Goal: Task Accomplishment & Management: Complete application form

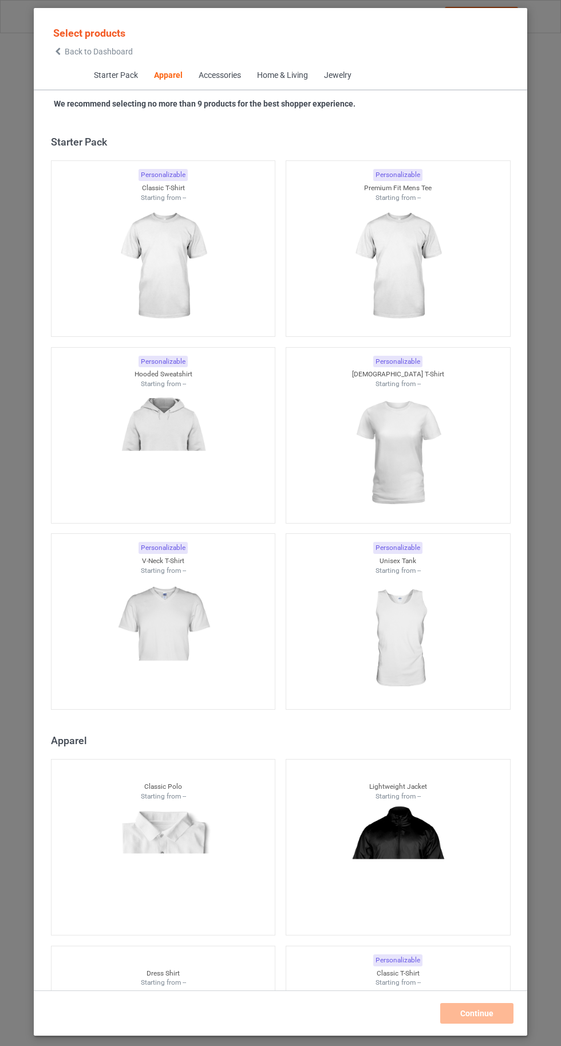
scroll to position [613, 0]
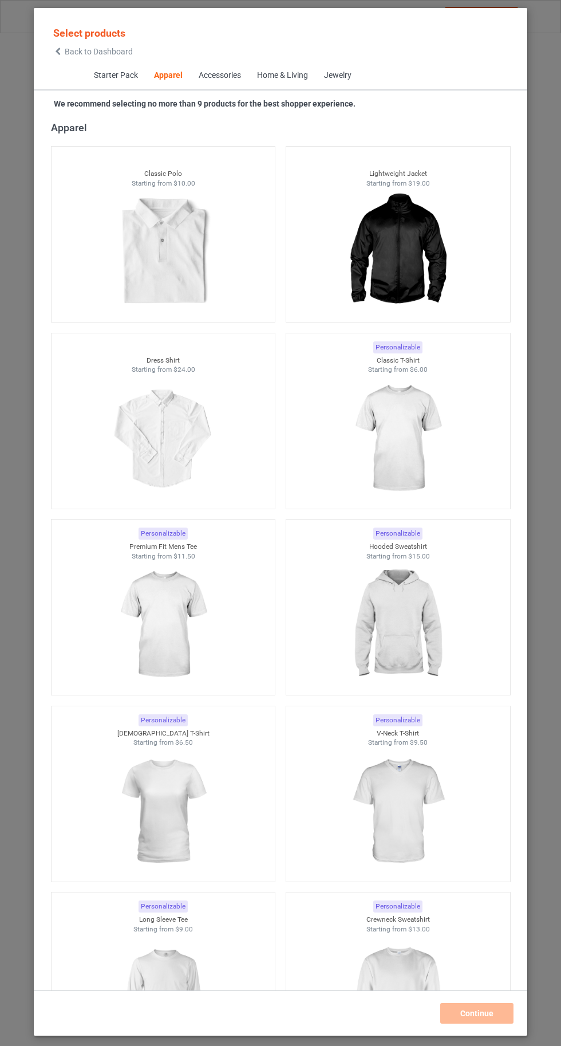
click at [403, 450] on img at bounding box center [397, 439] width 103 height 128
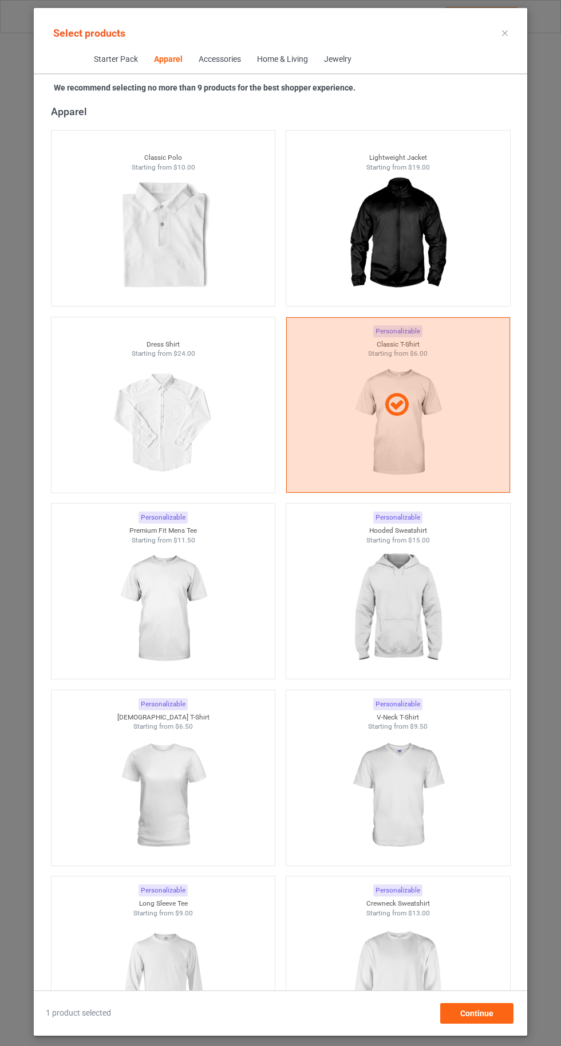
click at [125, 600] on img at bounding box center [163, 609] width 103 height 128
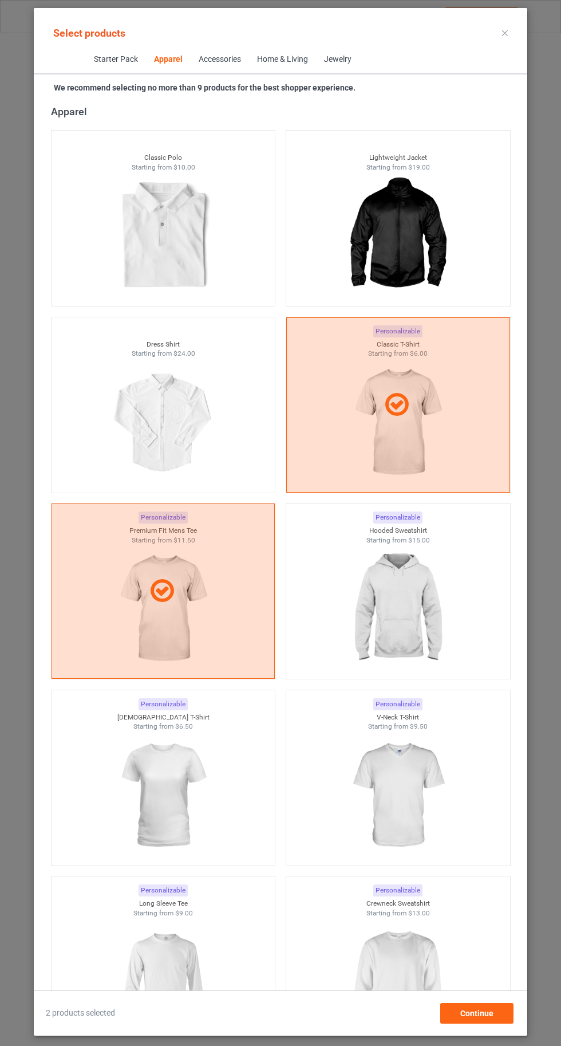
click at [408, 620] on img at bounding box center [397, 609] width 103 height 128
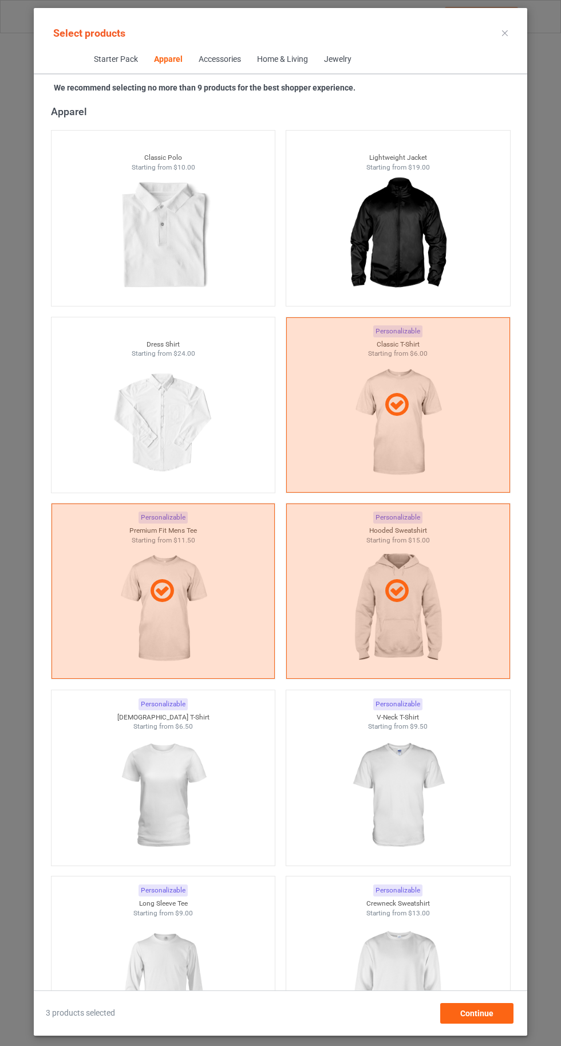
click at [402, 788] on img at bounding box center [397, 795] width 103 height 128
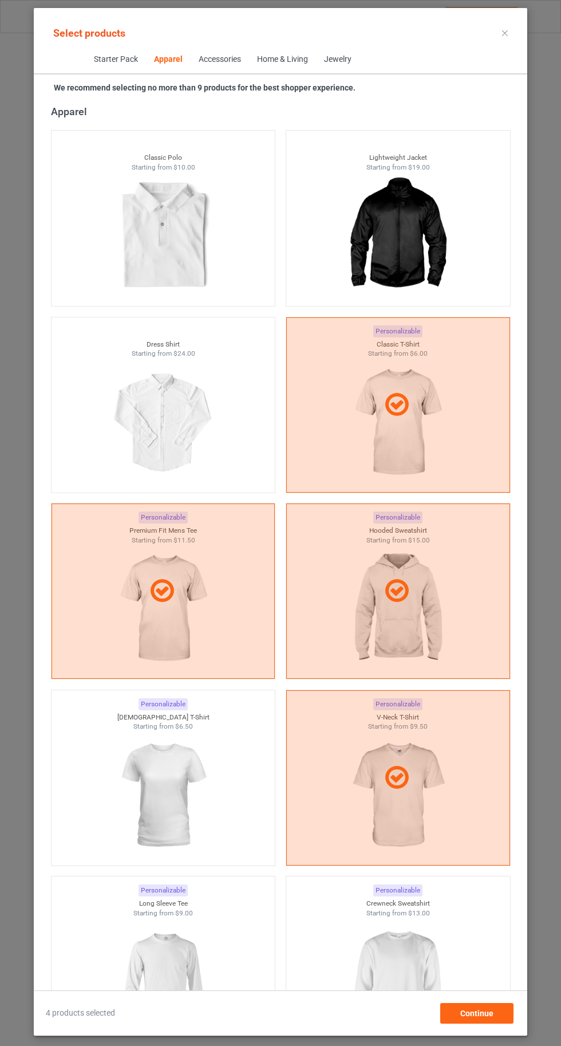
click at [161, 786] on img at bounding box center [163, 795] width 103 height 128
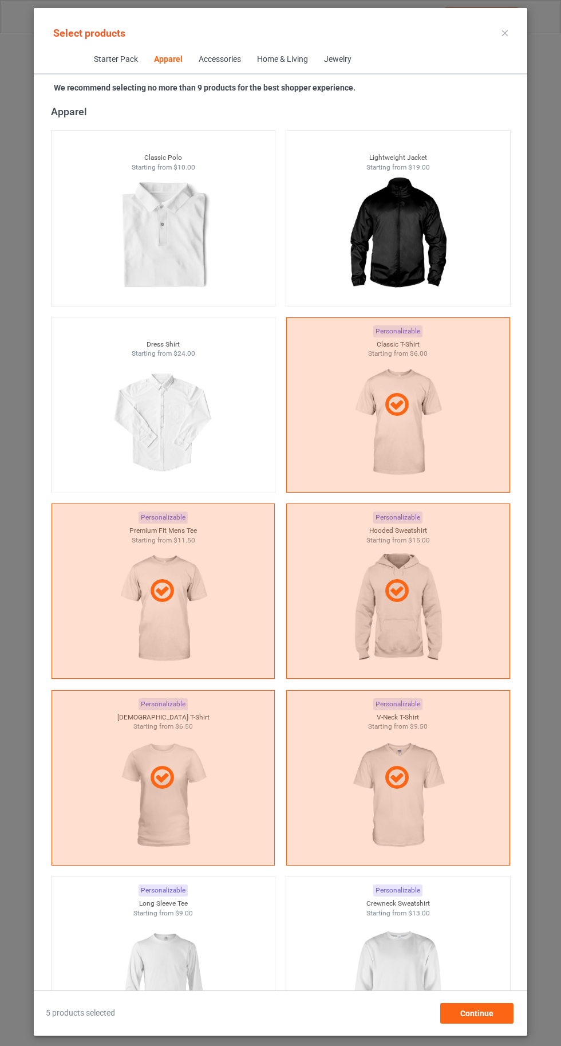
scroll to position [880, 0]
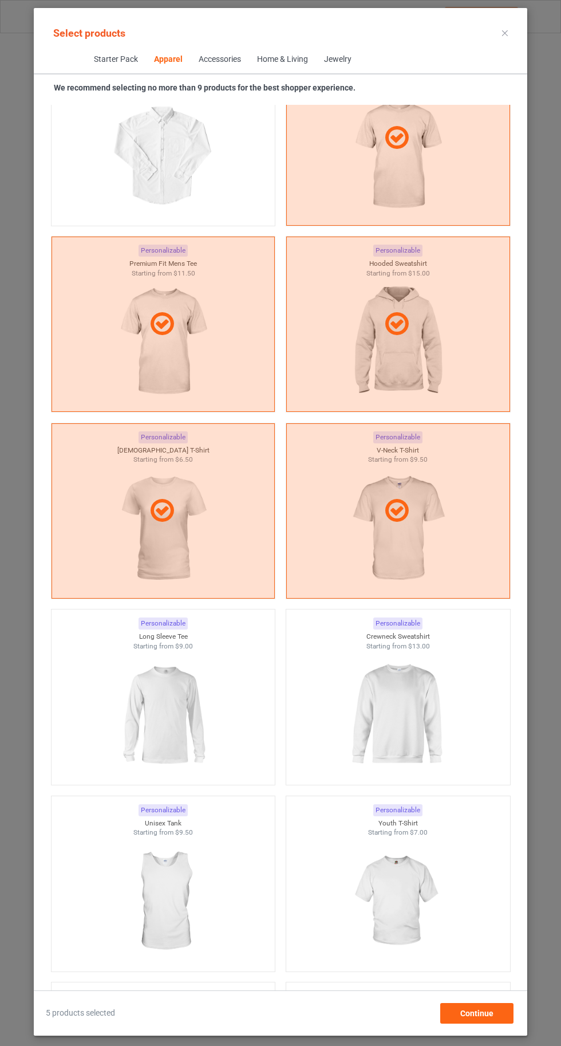
click at [423, 767] on img at bounding box center [397, 715] width 103 height 128
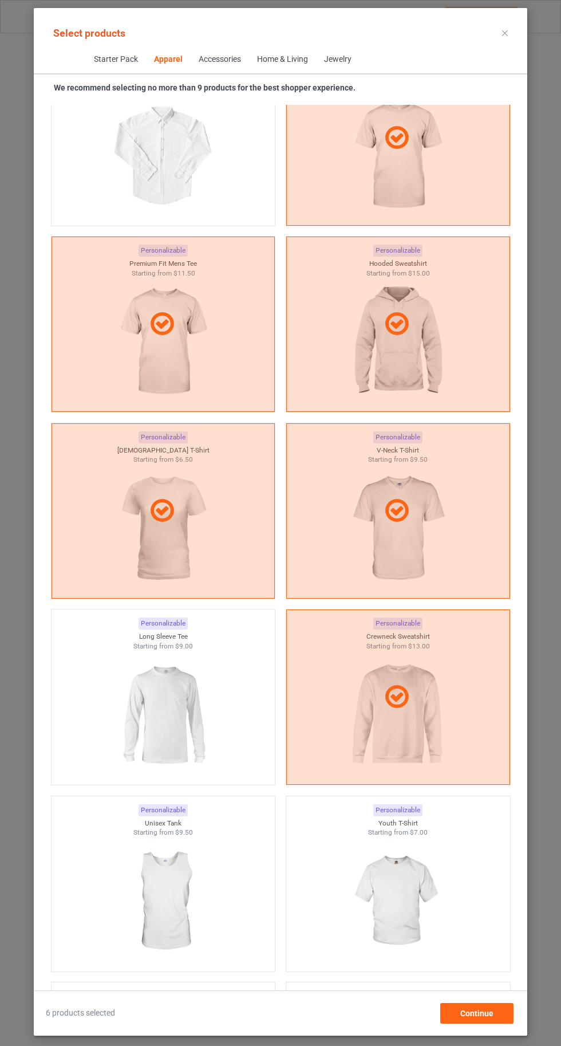
click at [160, 702] on img at bounding box center [163, 715] width 103 height 128
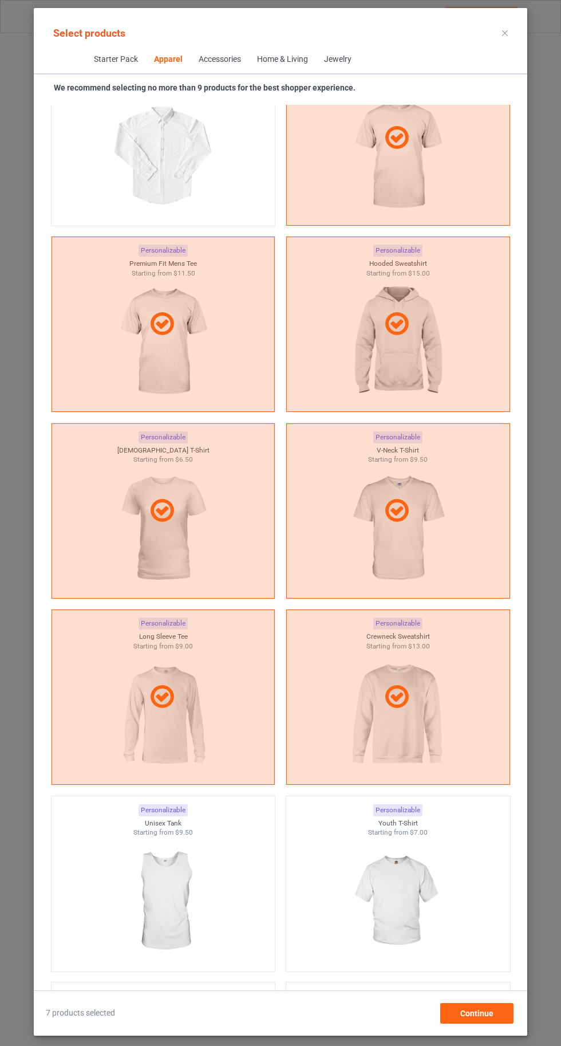
click at [407, 924] on img at bounding box center [397, 901] width 103 height 128
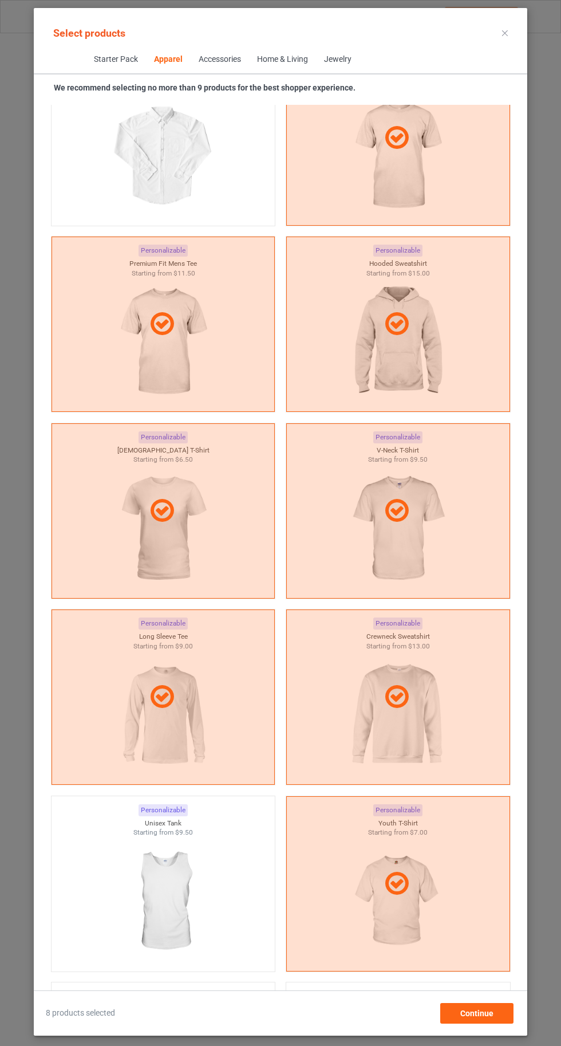
click at [186, 915] on img at bounding box center [163, 901] width 103 height 128
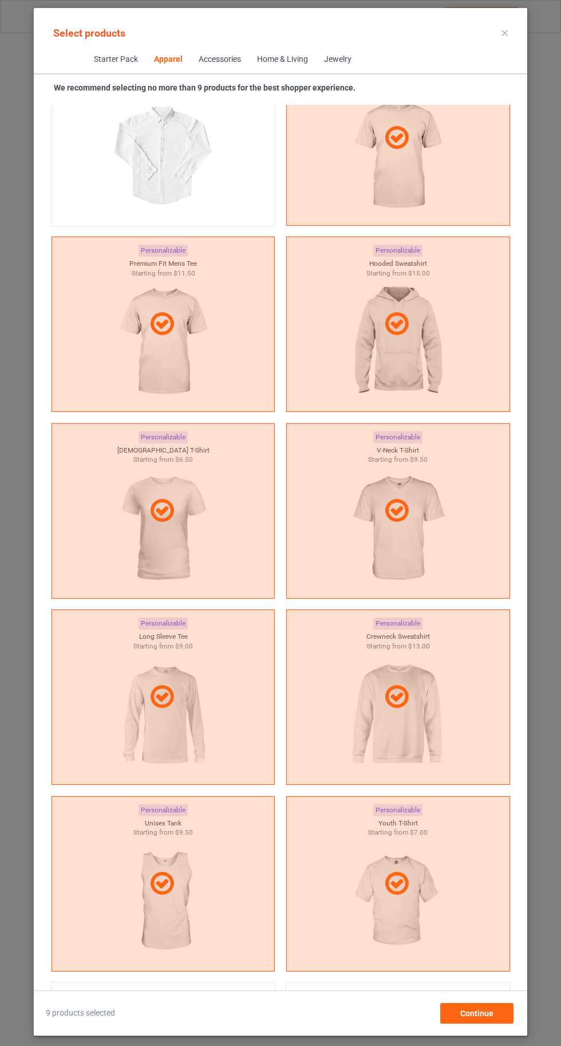
click at [505, 33] on icon at bounding box center [505, 33] width 6 height 6
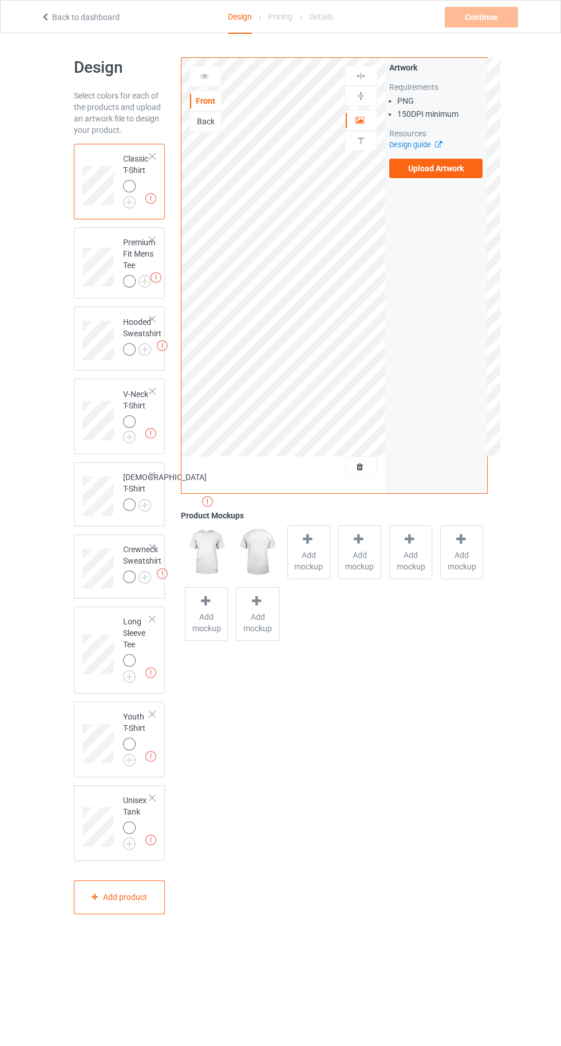
click at [0, 0] on img at bounding box center [0, 0] width 0 height 0
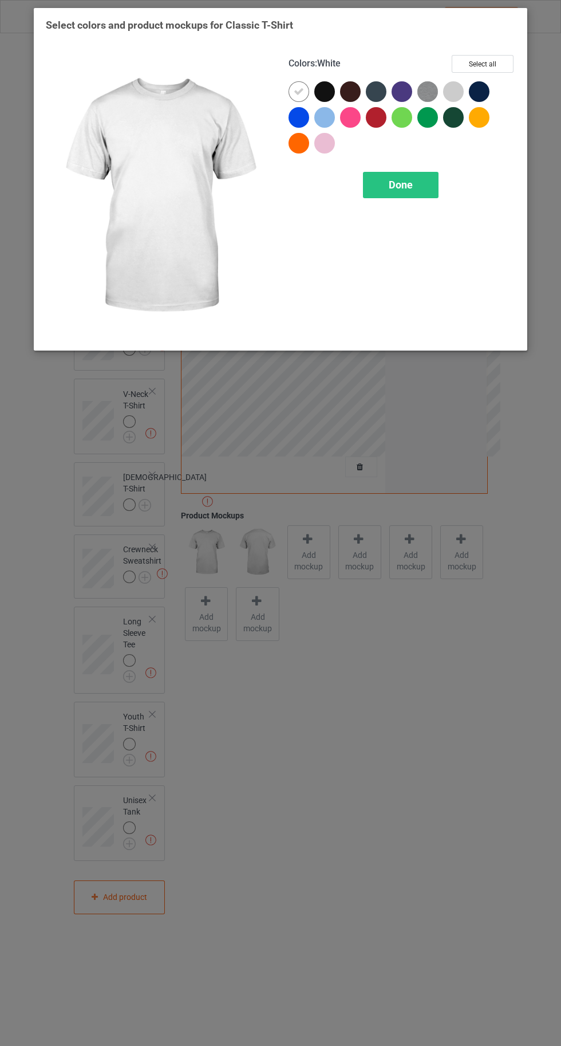
click at [482, 64] on button "Select all" at bounding box center [483, 64] width 62 height 18
click at [294, 91] on icon at bounding box center [299, 91] width 10 height 10
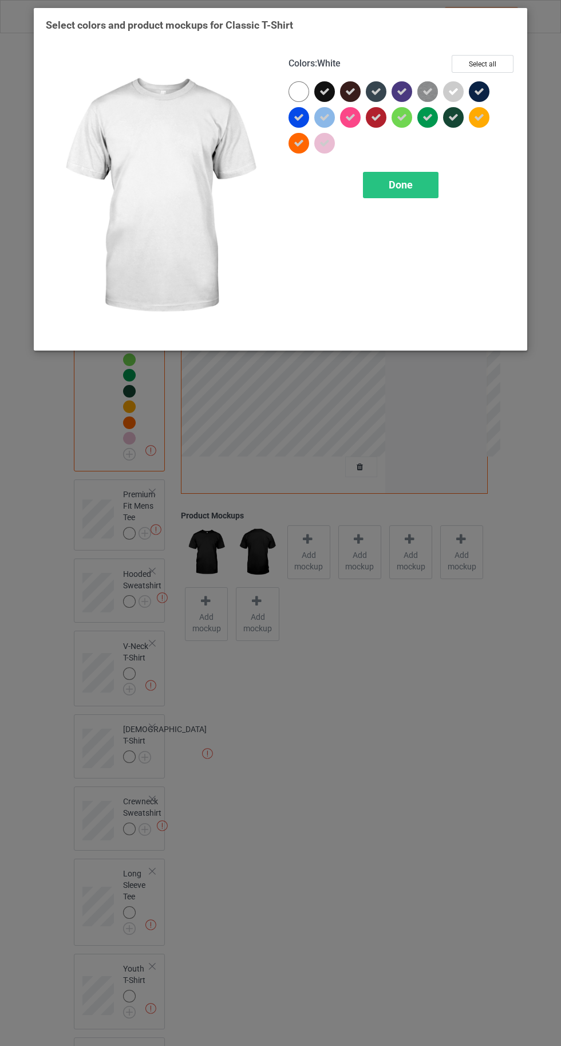
click at [383, 191] on div "Done" at bounding box center [401, 185] width 76 height 26
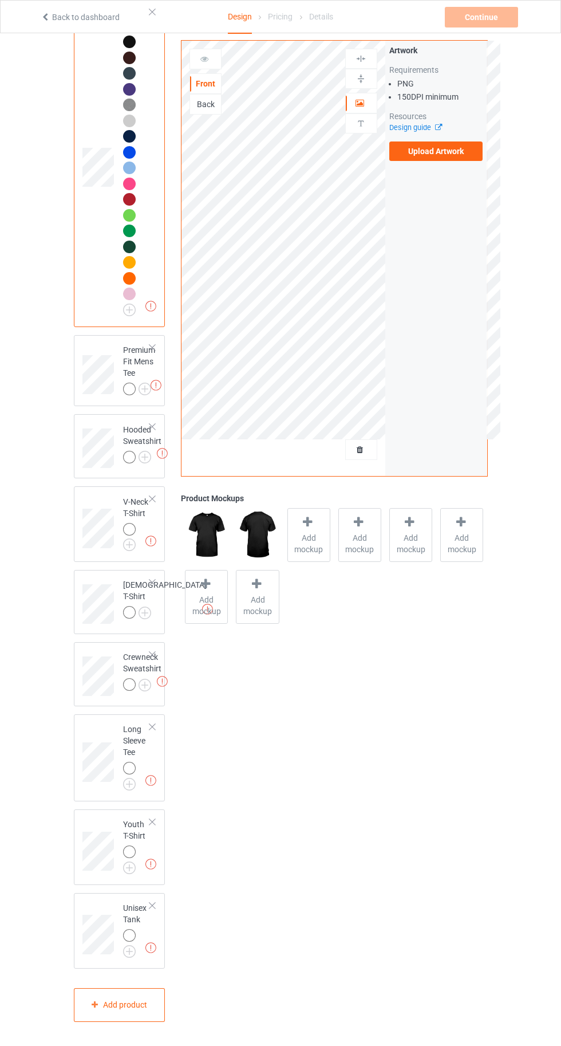
scroll to position [155, 0]
click at [0, 0] on img at bounding box center [0, 0] width 0 height 0
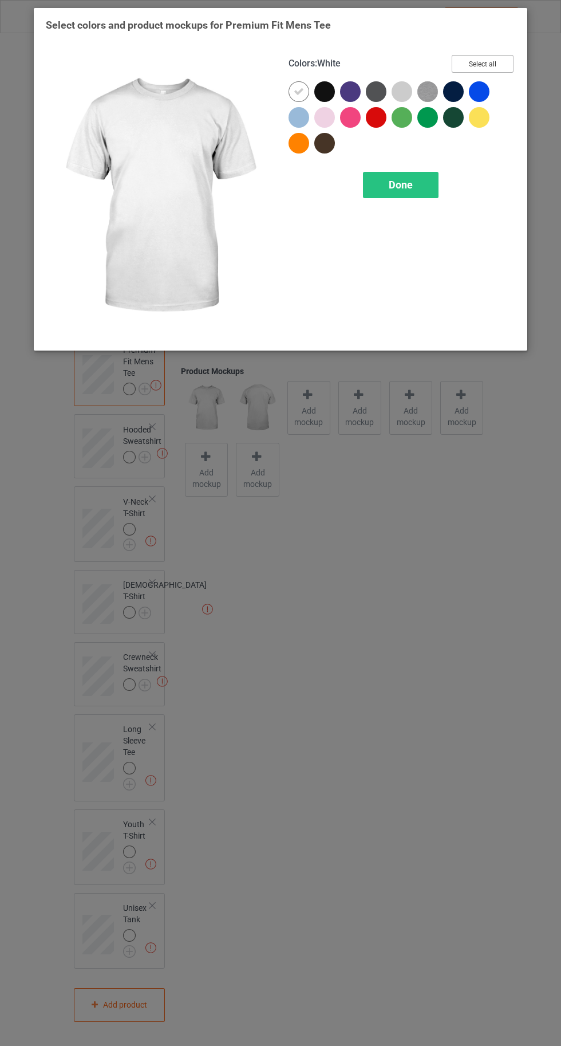
click at [496, 64] on button "Select all" at bounding box center [483, 64] width 62 height 18
click at [298, 91] on icon at bounding box center [299, 91] width 10 height 10
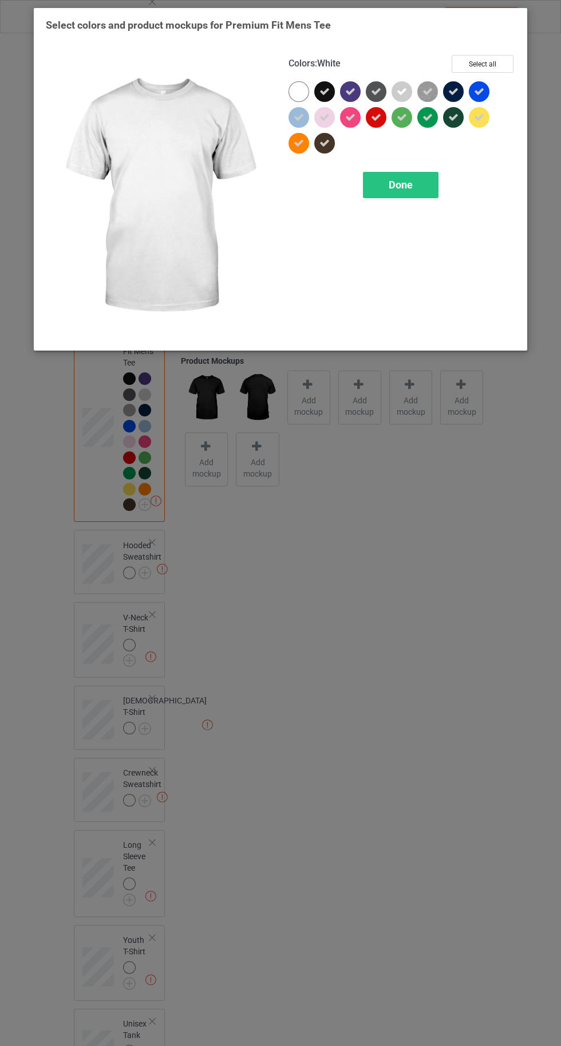
click at [401, 191] on div "Done" at bounding box center [401, 185] width 76 height 26
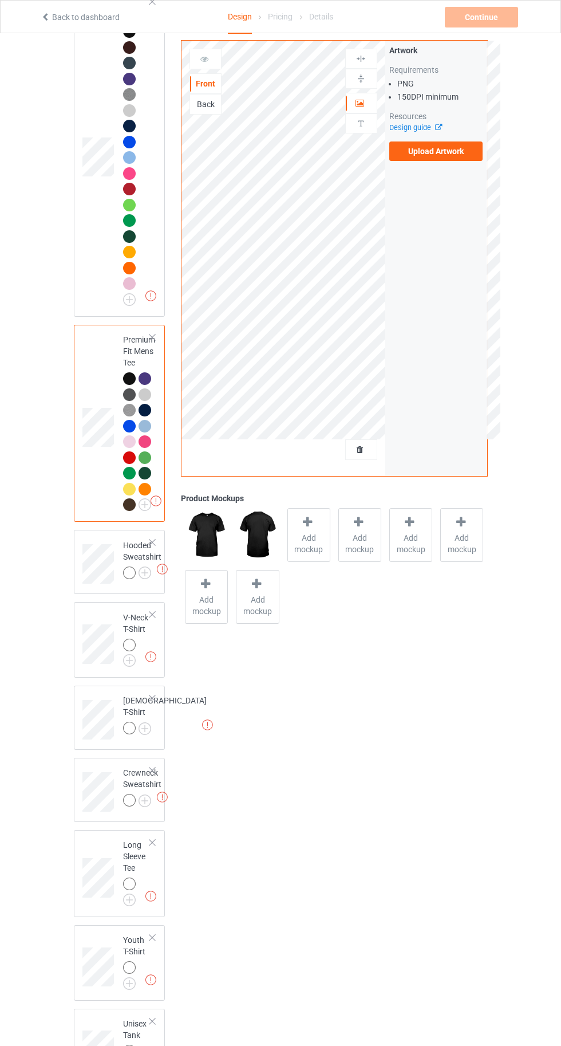
scroll to position [281, 0]
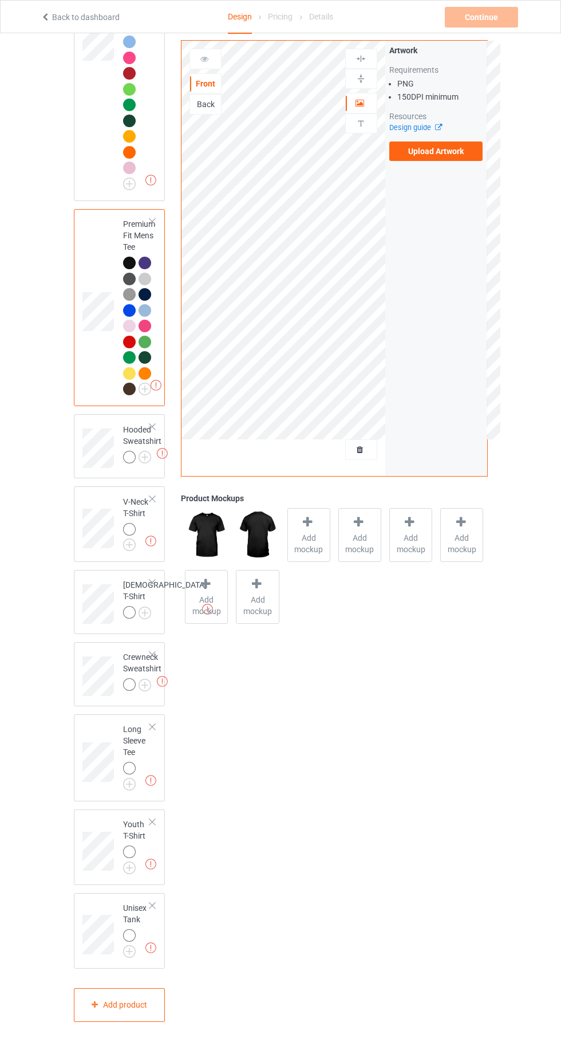
click at [0, 0] on img at bounding box center [0, 0] width 0 height 0
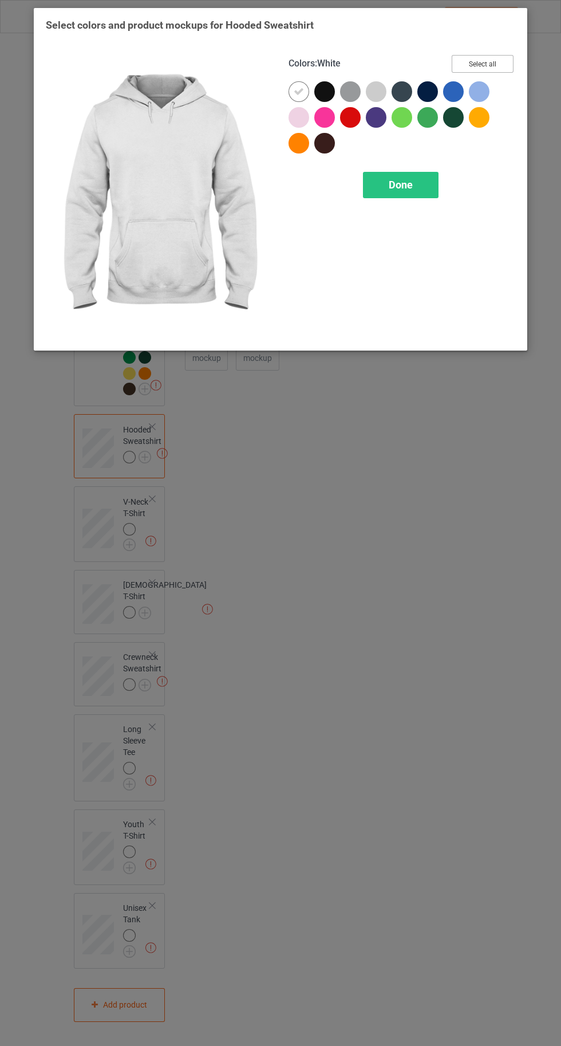
click at [481, 67] on button "Select all" at bounding box center [483, 64] width 62 height 18
click at [292, 91] on div at bounding box center [299, 91] width 21 height 21
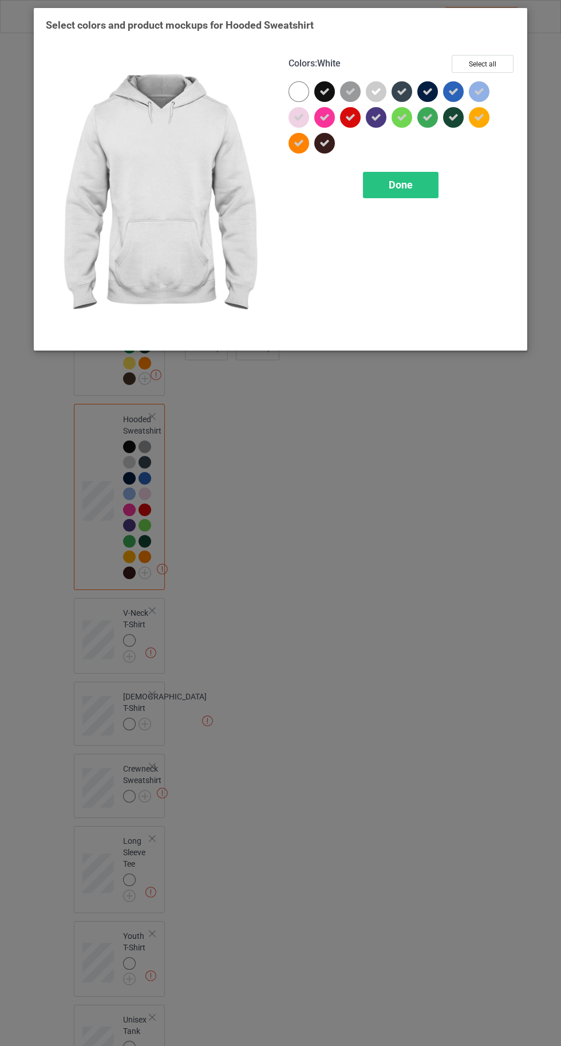
click at [415, 218] on div "Colors : White Select all Done" at bounding box center [402, 197] width 243 height 300
click at [395, 186] on span "Done" at bounding box center [401, 185] width 24 height 12
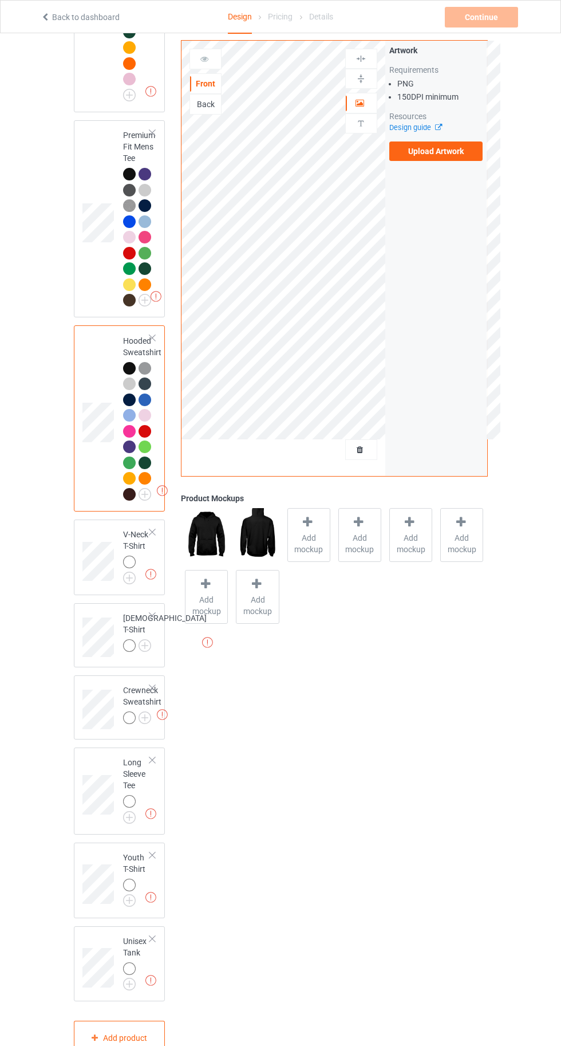
scroll to position [402, 0]
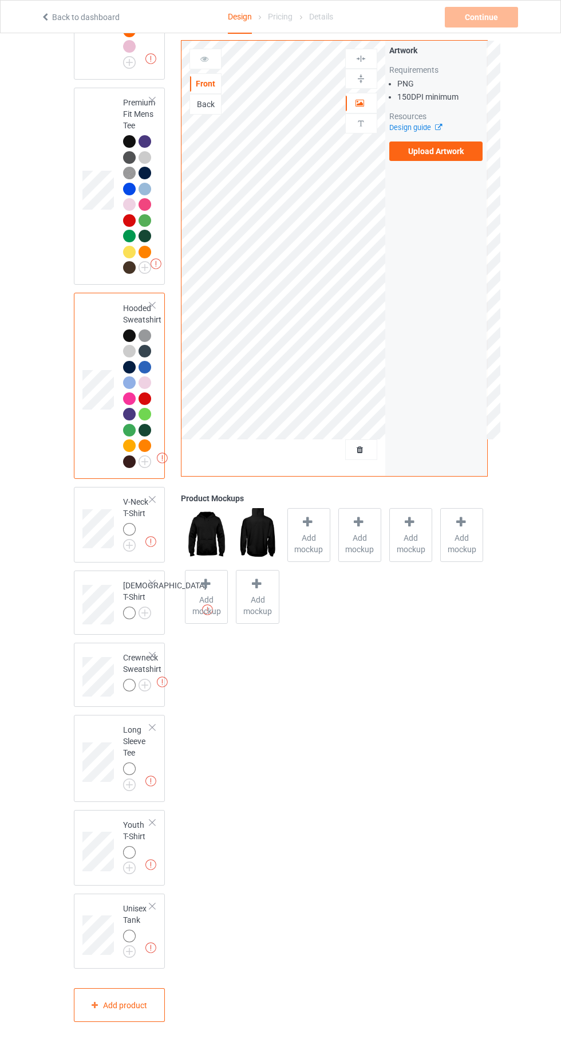
click at [0, 0] on img at bounding box center [0, 0] width 0 height 0
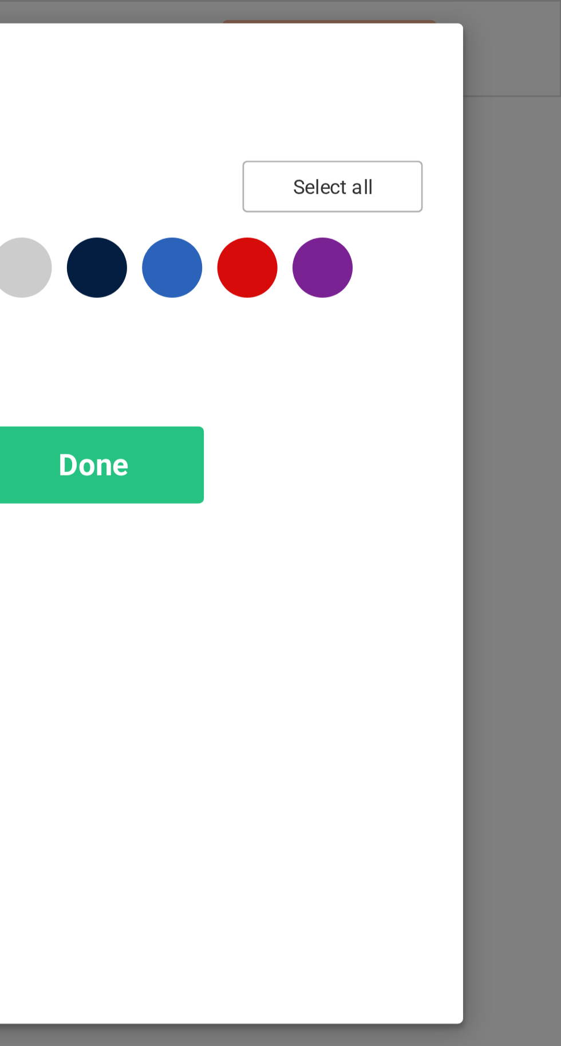
click at [482, 60] on button "Select all" at bounding box center [483, 64] width 62 height 18
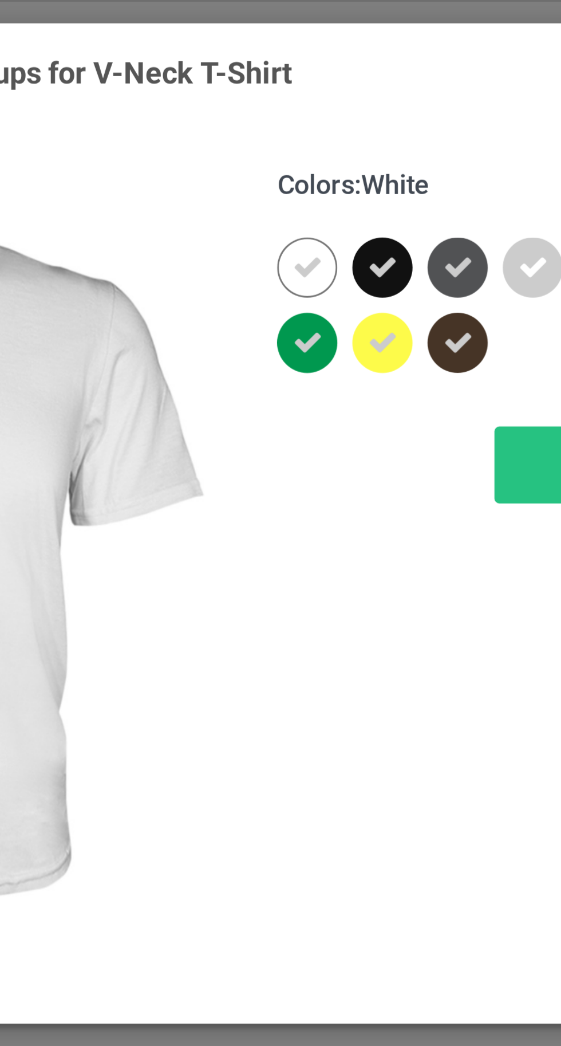
click at [297, 88] on icon at bounding box center [299, 91] width 10 height 10
click at [371, 162] on div "Done" at bounding box center [401, 159] width 76 height 26
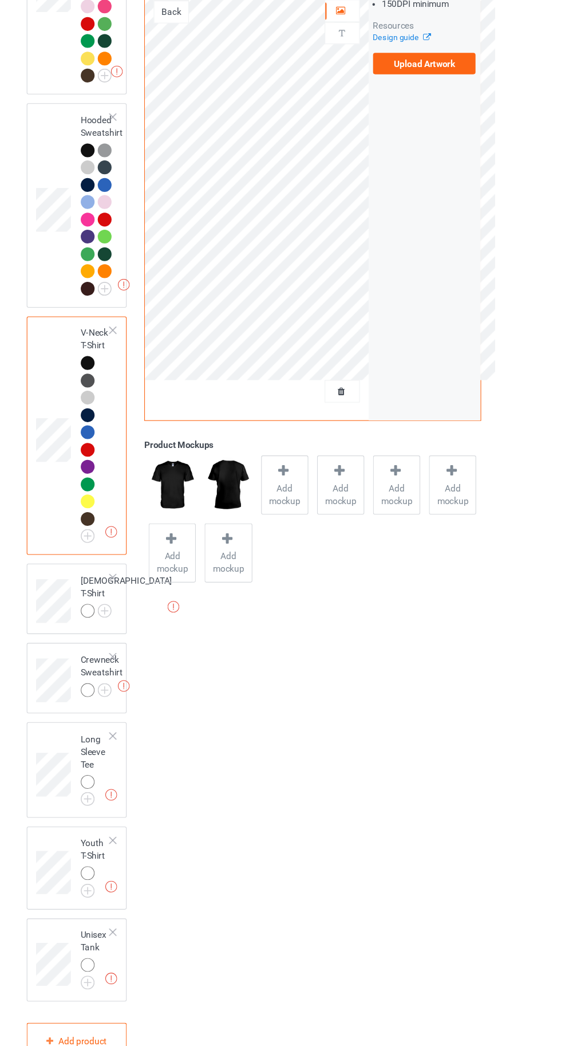
click at [0, 0] on img at bounding box center [0, 0] width 0 height 0
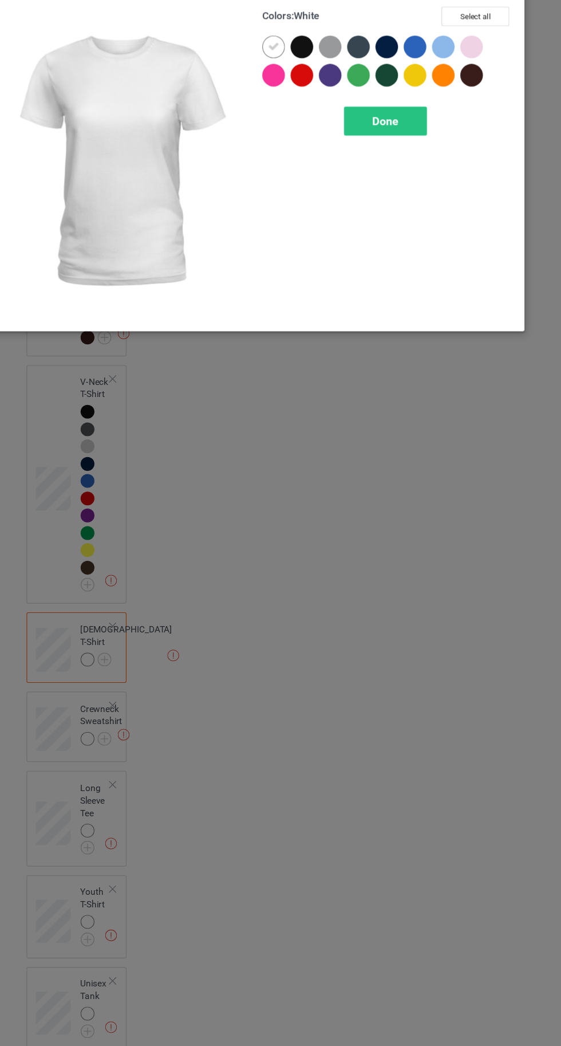
scroll to position [497, 0]
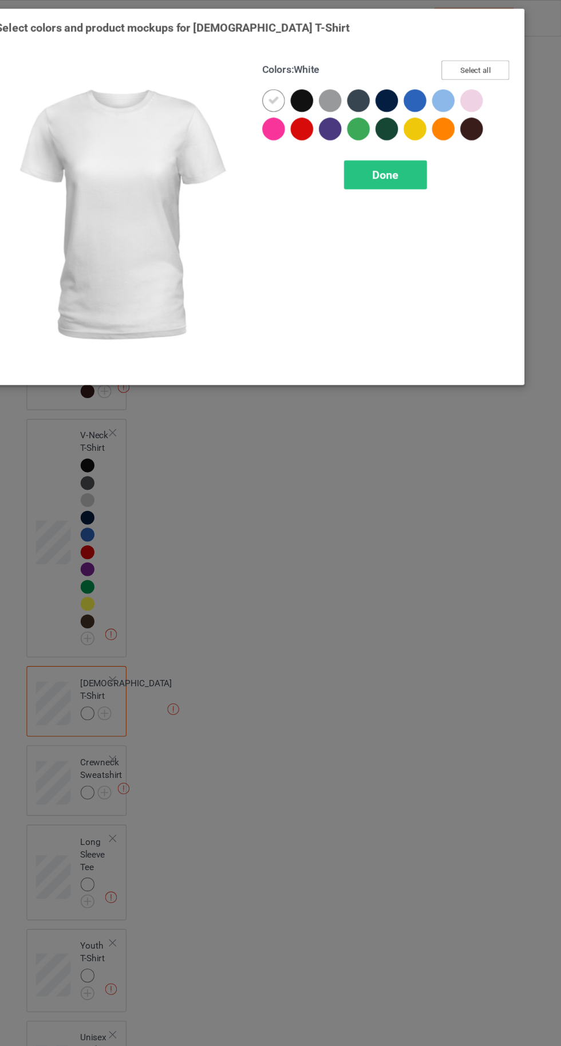
click at [487, 69] on button "Select all" at bounding box center [483, 64] width 62 height 18
click at [298, 91] on icon at bounding box center [299, 91] width 10 height 10
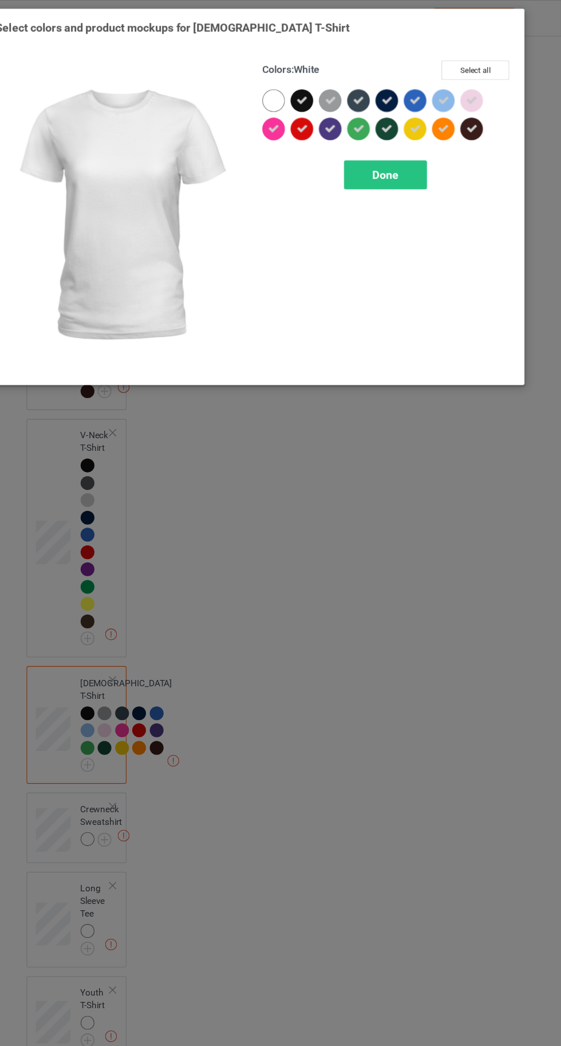
click at [399, 159] on span "Done" at bounding box center [401, 159] width 24 height 12
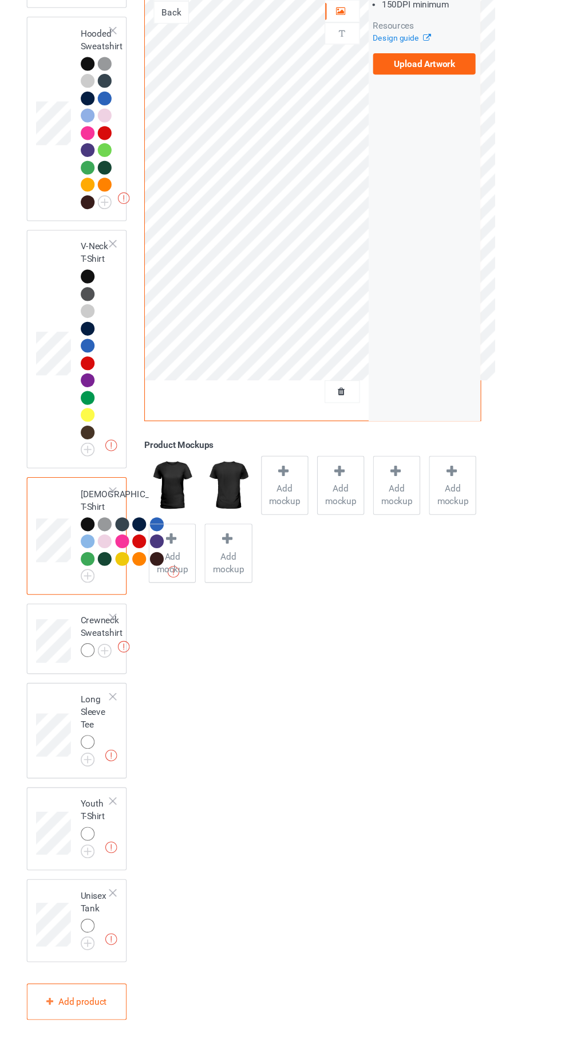
scroll to position [765, 0]
click at [0, 0] on img at bounding box center [0, 0] width 0 height 0
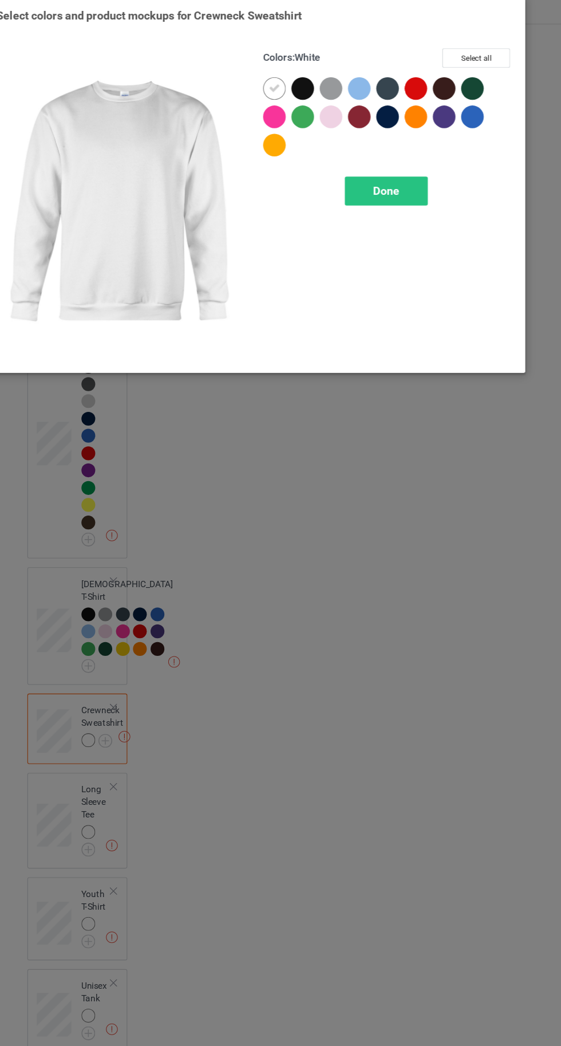
scroll to position [764, 0]
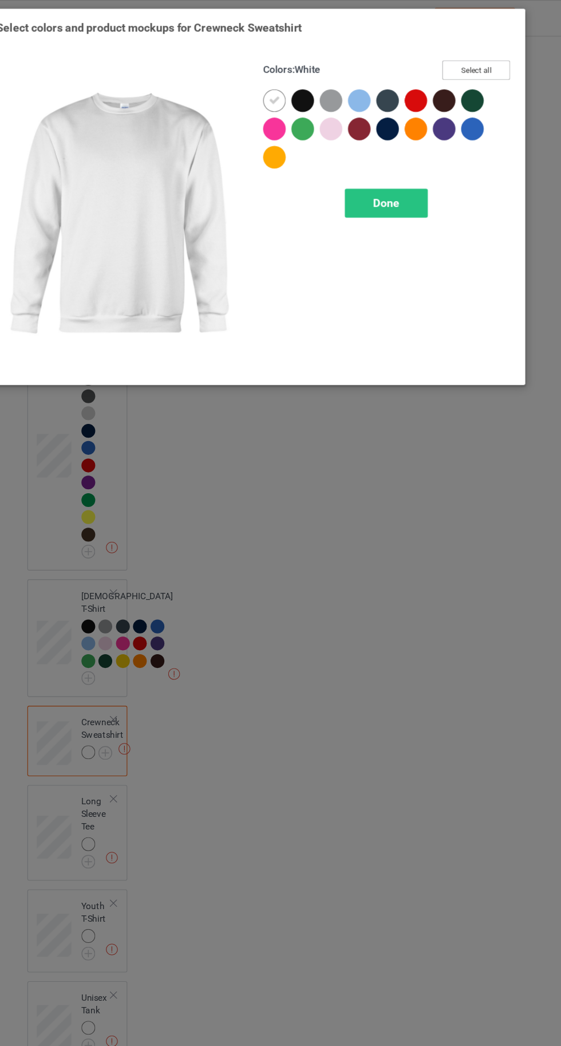
click at [483, 64] on button "Select all" at bounding box center [483, 64] width 62 height 18
click at [298, 93] on icon at bounding box center [299, 91] width 10 height 10
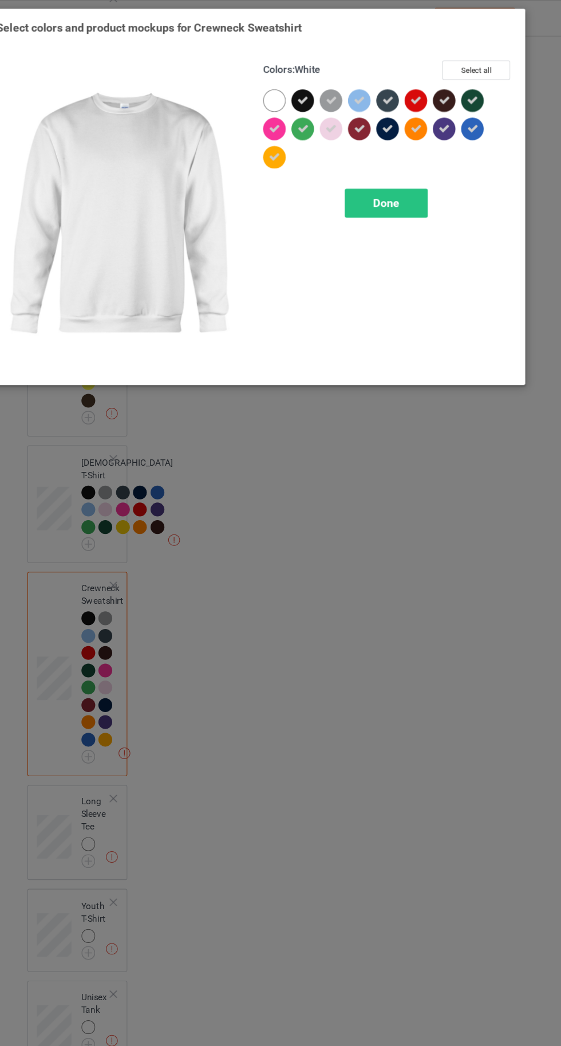
click at [401, 184] on span "Done" at bounding box center [401, 185] width 24 height 12
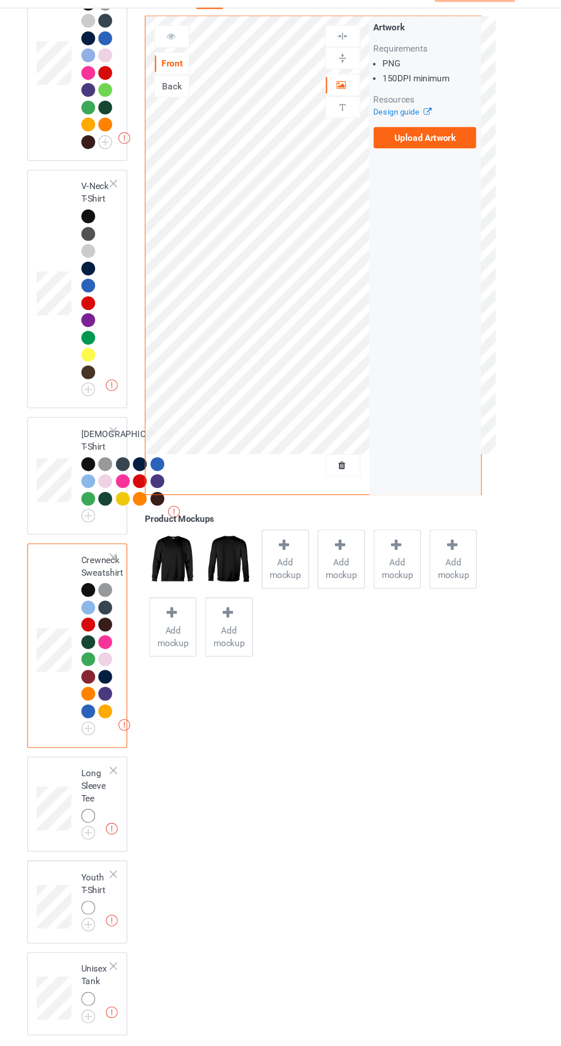
scroll to position [886, 0]
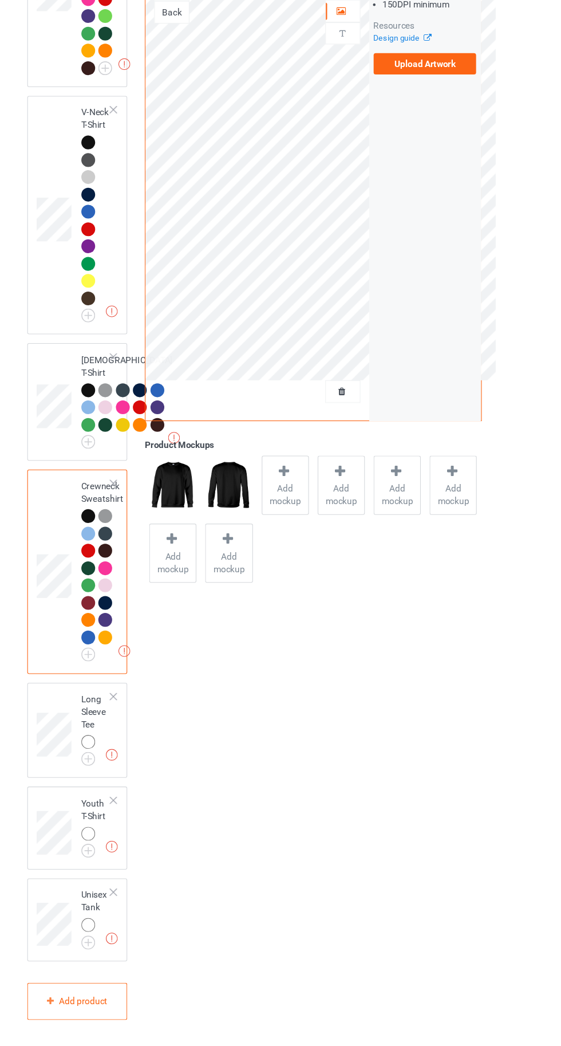
click at [0, 0] on img at bounding box center [0, 0] width 0 height 0
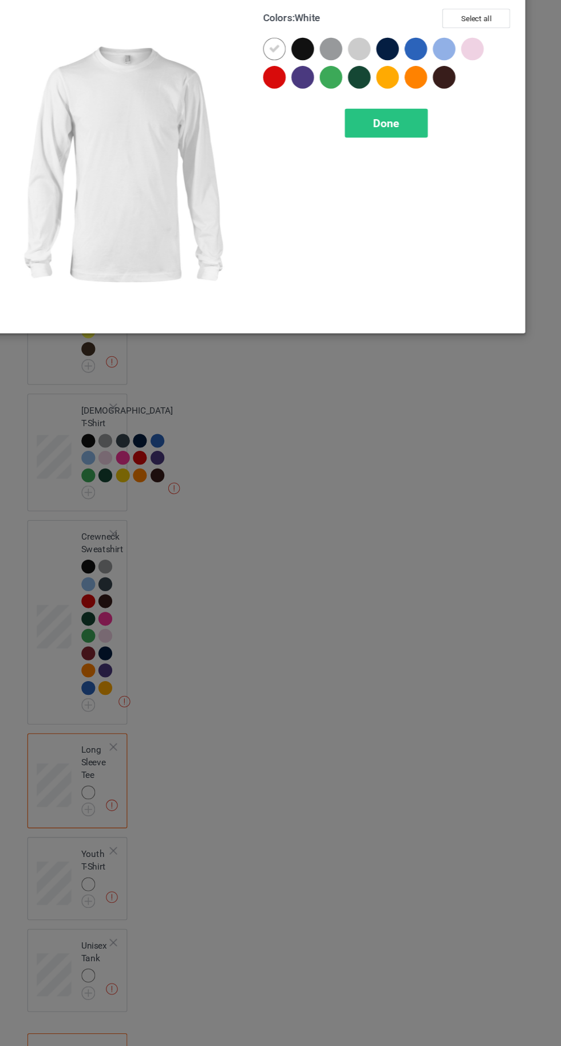
scroll to position [885, 0]
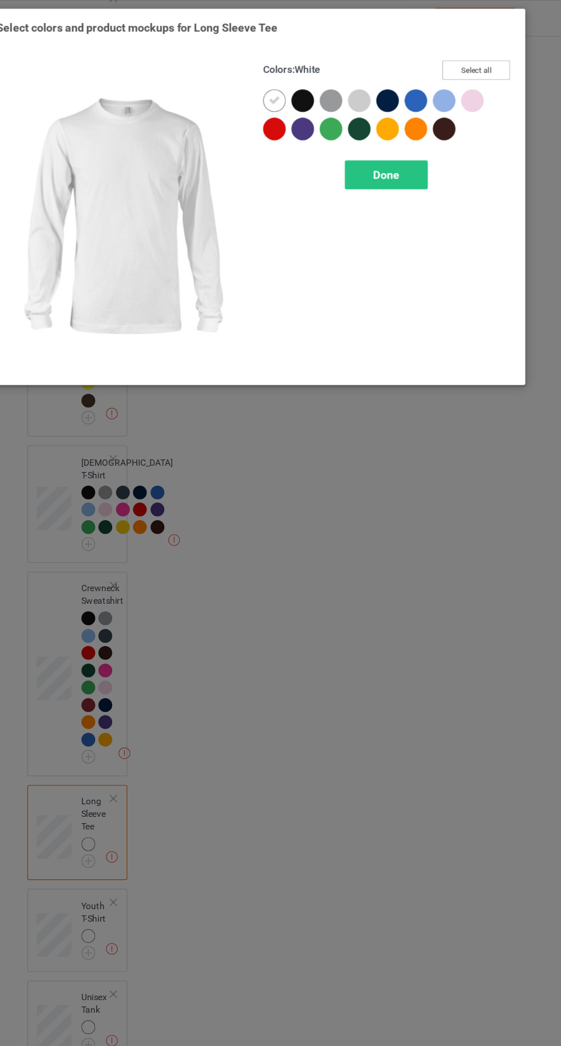
click at [495, 61] on button "Select all" at bounding box center [483, 64] width 62 height 18
click at [298, 91] on icon at bounding box center [299, 91] width 10 height 10
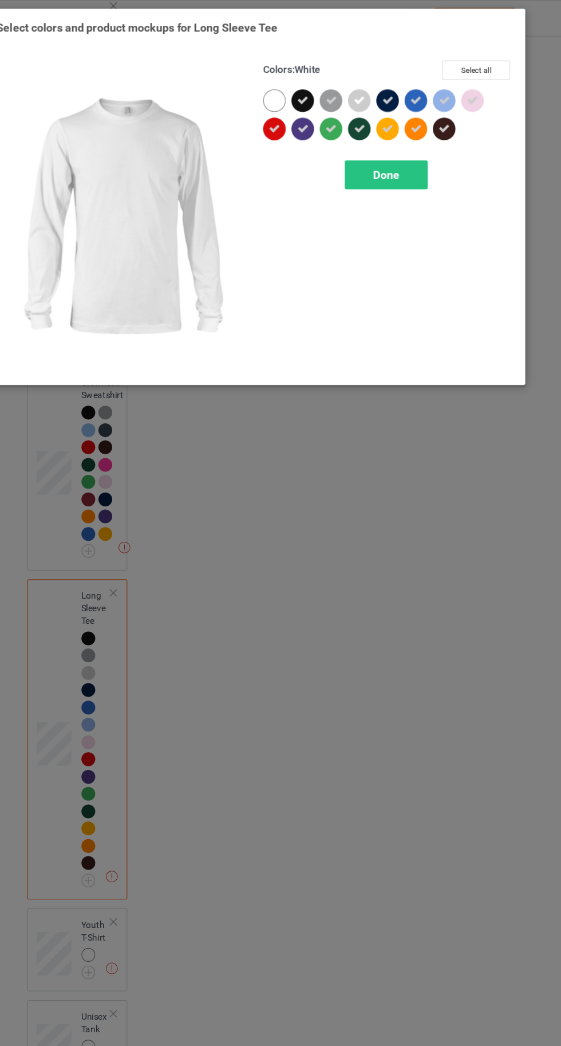
click at [403, 165] on div "Done" at bounding box center [401, 159] width 76 height 26
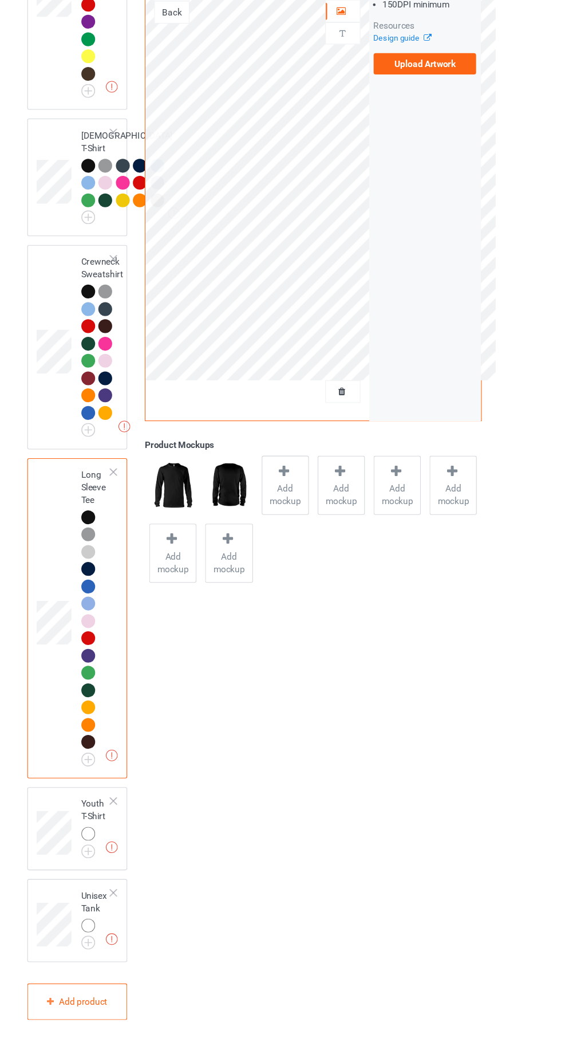
scroll to position [1090, 0]
click at [0, 0] on img at bounding box center [0, 0] width 0 height 0
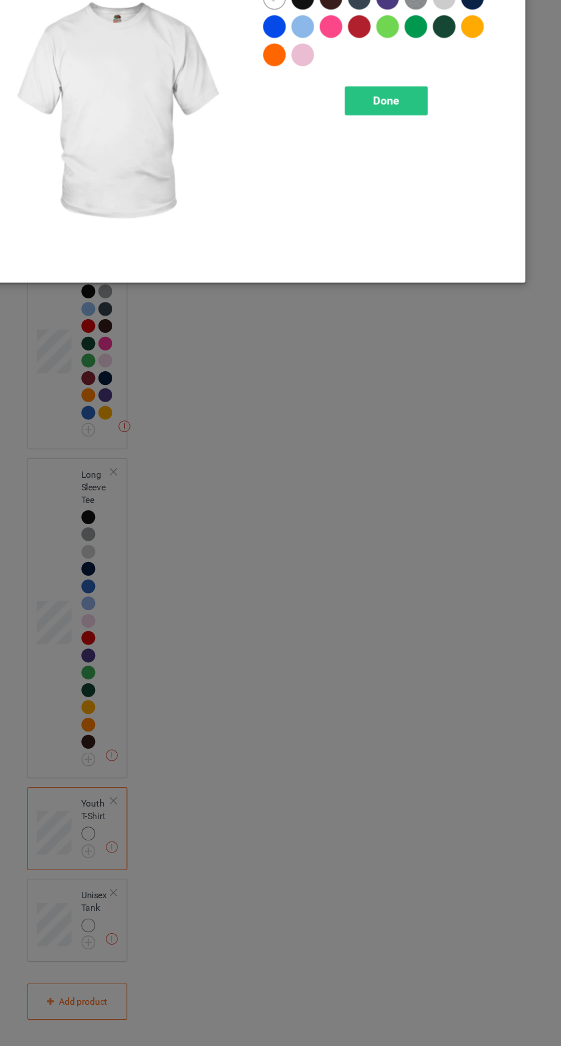
scroll to position [1090, 0]
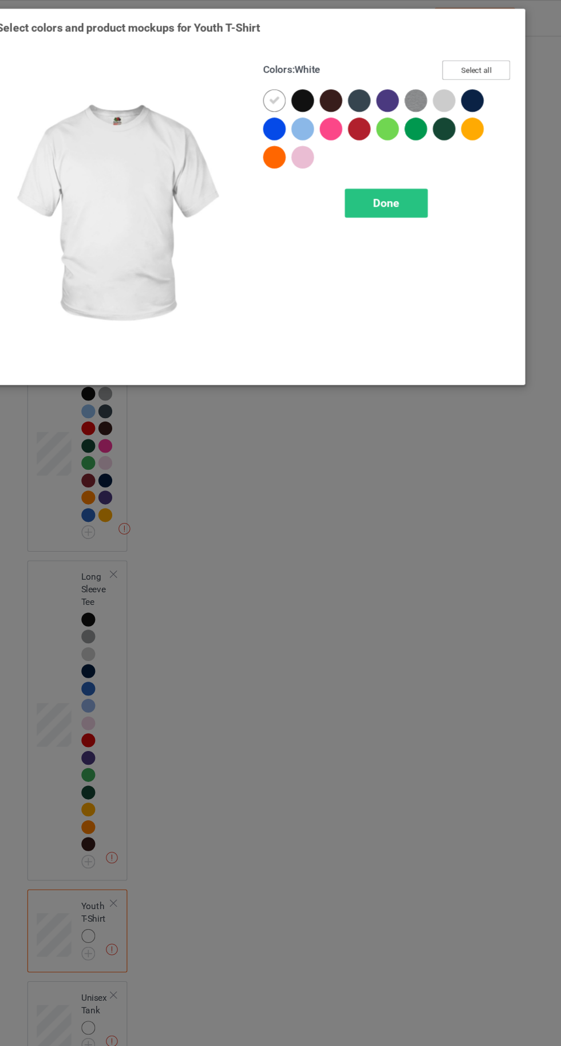
click at [483, 64] on button "Select all" at bounding box center [483, 64] width 62 height 18
click at [290, 90] on div at bounding box center [299, 91] width 21 height 21
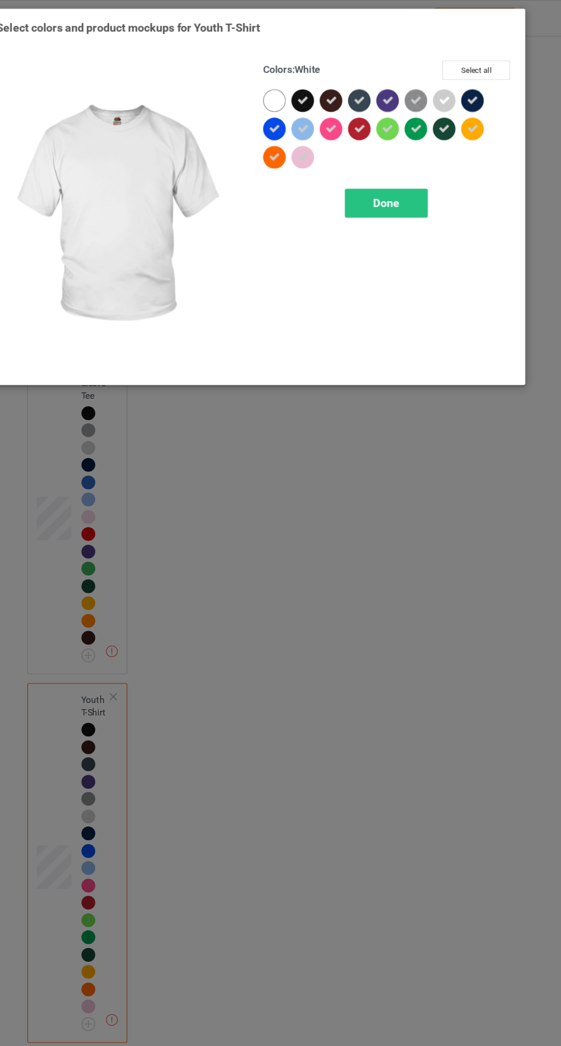
click at [418, 214] on div "Colors : White Select all Done" at bounding box center [402, 197] width 243 height 300
click at [396, 188] on span "Done" at bounding box center [401, 185] width 24 height 12
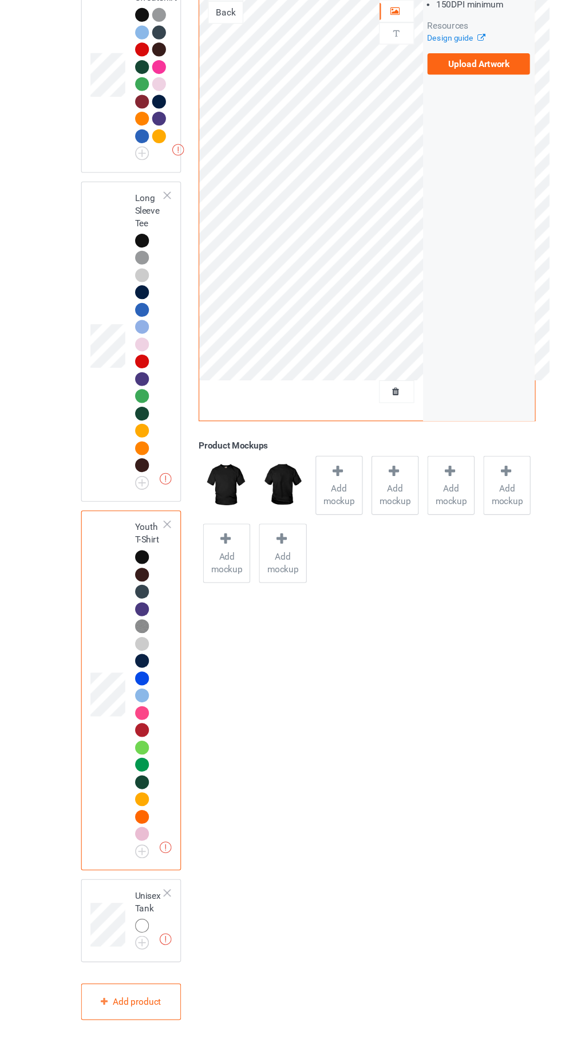
scroll to position [1342, 0]
click at [0, 0] on img at bounding box center [0, 0] width 0 height 0
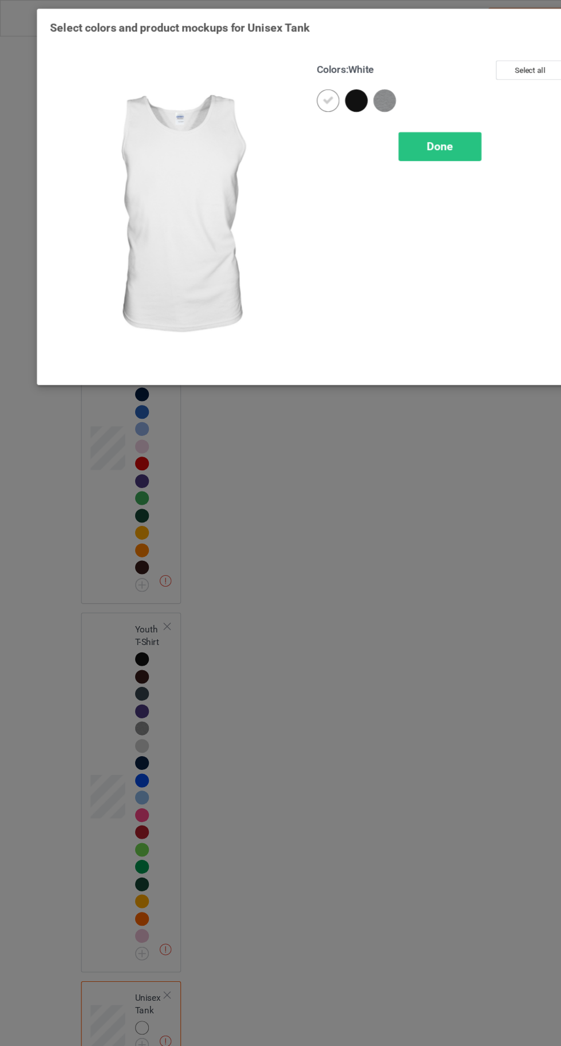
scroll to position [1342, 0]
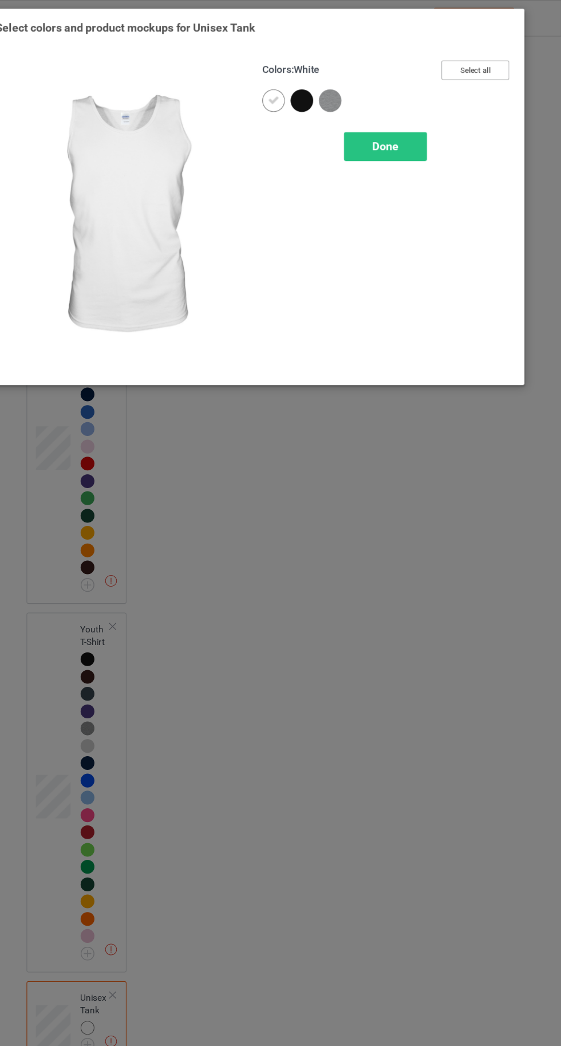
click at [489, 65] on button "Select all" at bounding box center [483, 64] width 62 height 18
click at [294, 90] on icon at bounding box center [299, 91] width 10 height 10
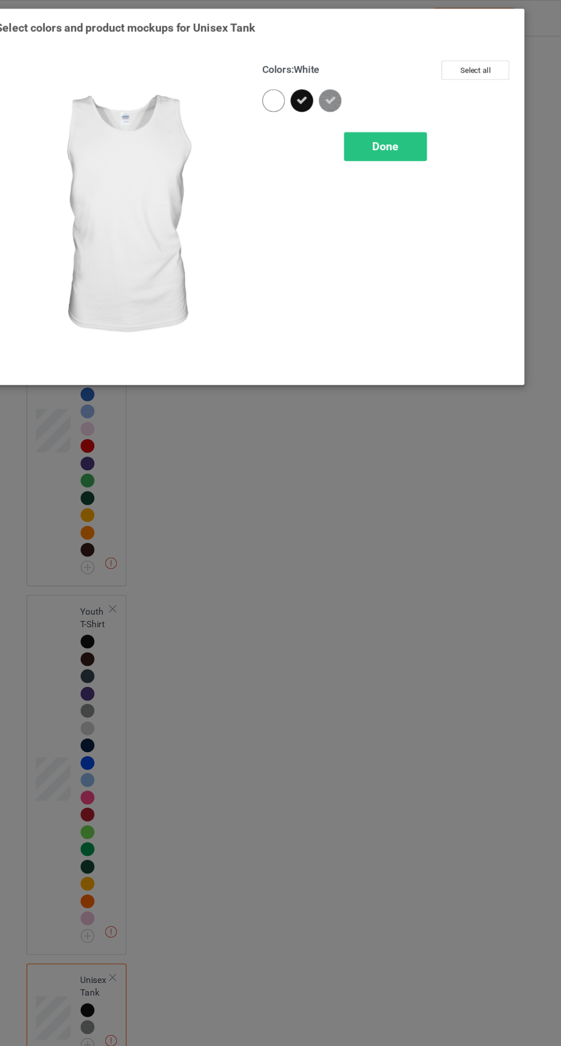
click at [415, 137] on div "Done" at bounding box center [401, 133] width 76 height 26
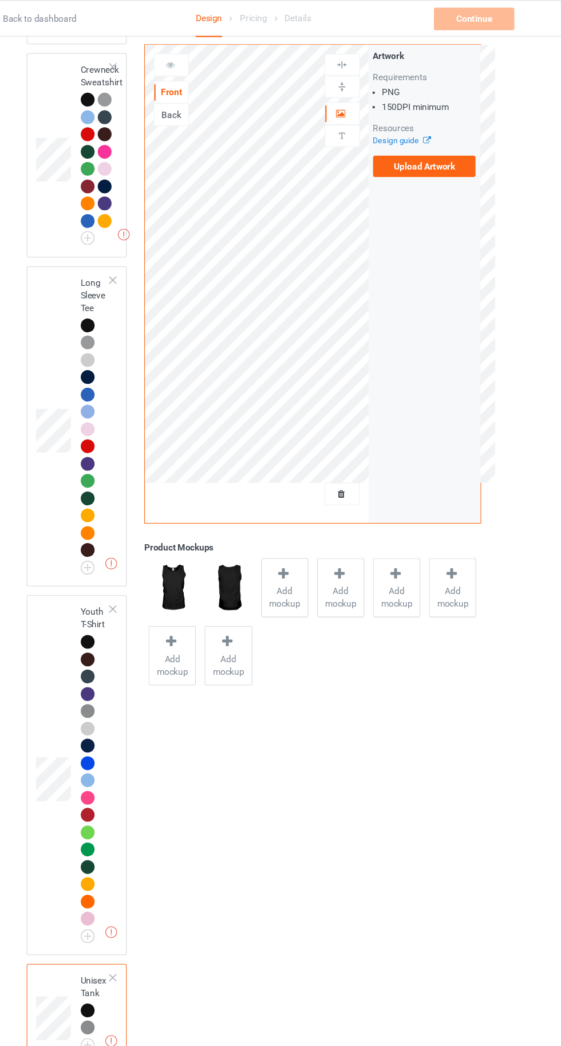
click at [444, 153] on label "Upload Artwork" at bounding box center [436, 150] width 94 height 19
click at [0, 0] on input "Upload Artwork" at bounding box center [0, 0] width 0 height 0
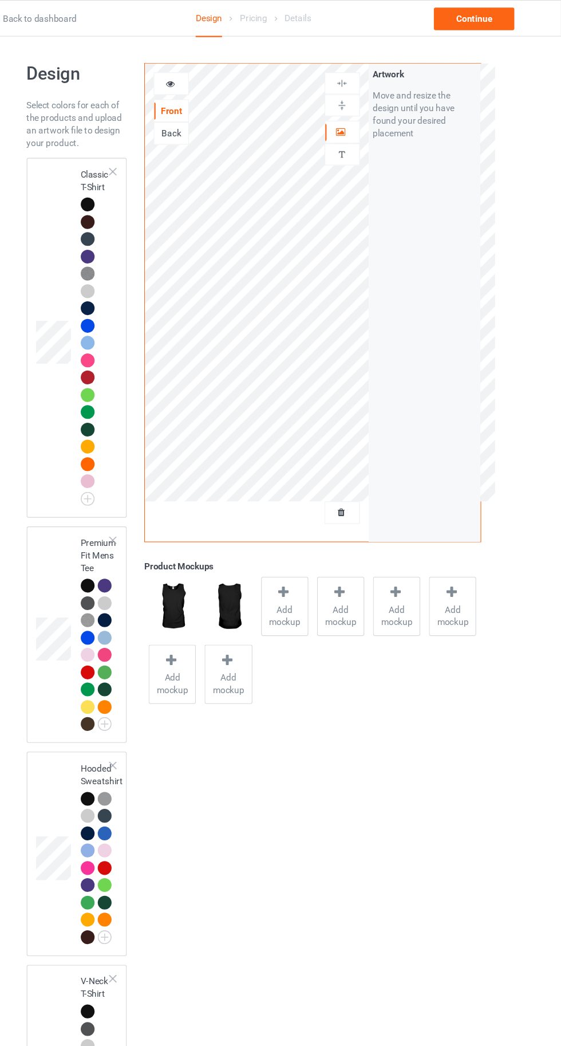
click at [125, 183] on div at bounding box center [129, 186] width 13 height 13
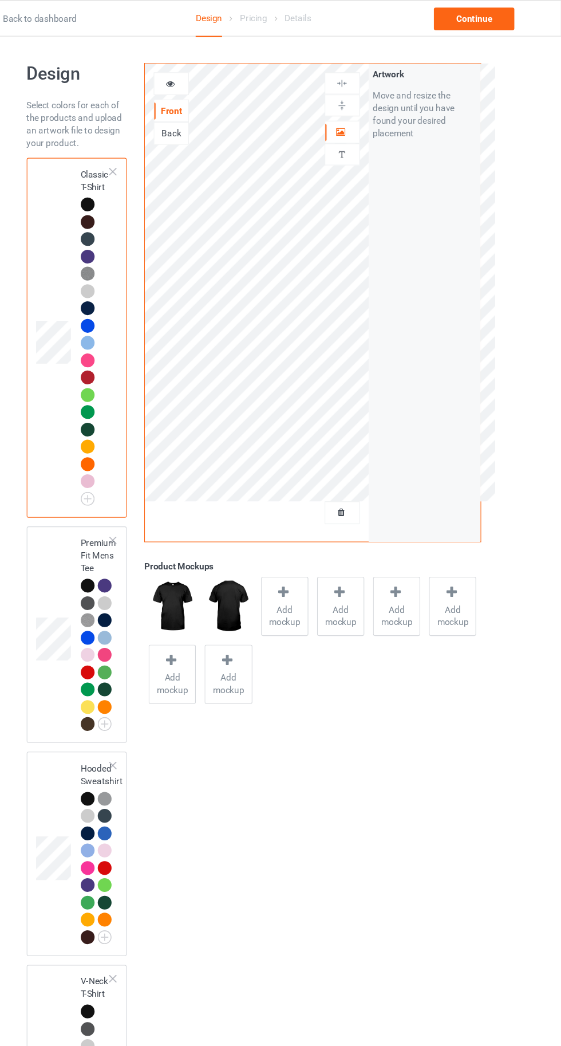
click at [305, 551] on span "Add mockup" at bounding box center [309, 560] width 42 height 23
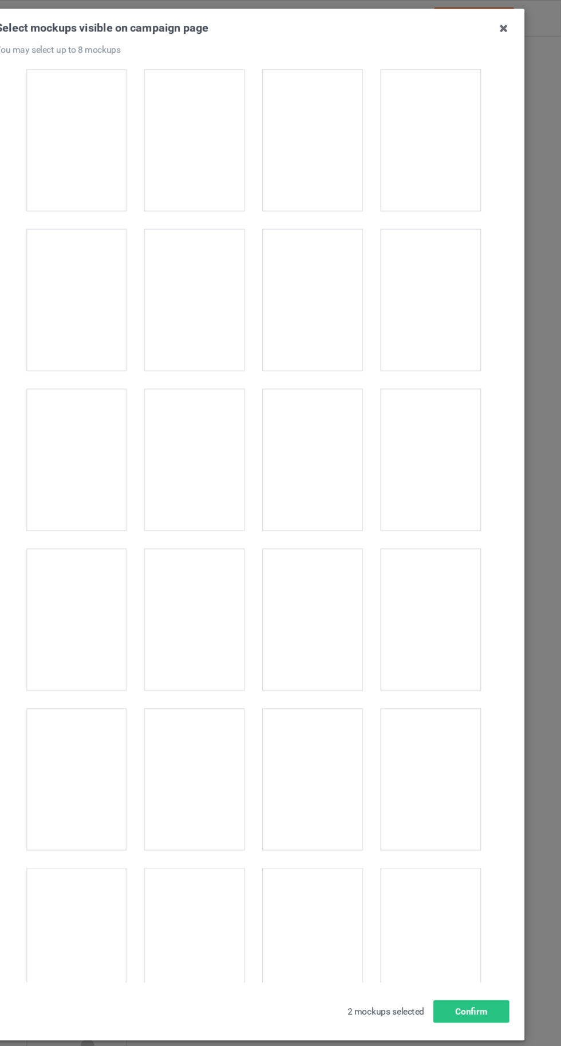
scroll to position [15792, 0]
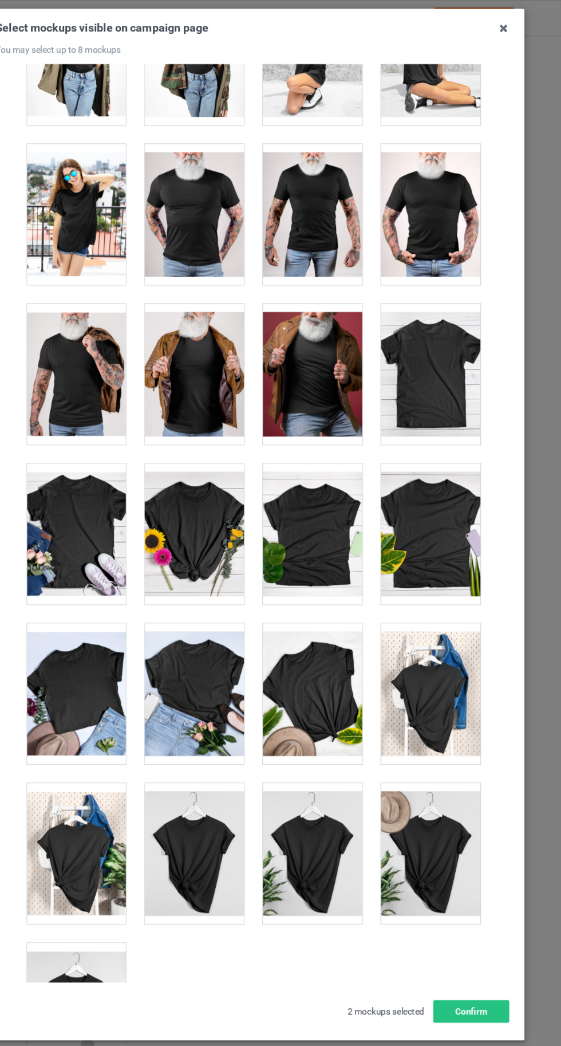
click at [119, 885] on div at bounding box center [119, 922] width 90 height 128
click at [131, 885] on div at bounding box center [119, 922] width 90 height 128
click at [118, 743] on div at bounding box center [119, 777] width 90 height 128
click at [132, 890] on div at bounding box center [119, 922] width 90 height 128
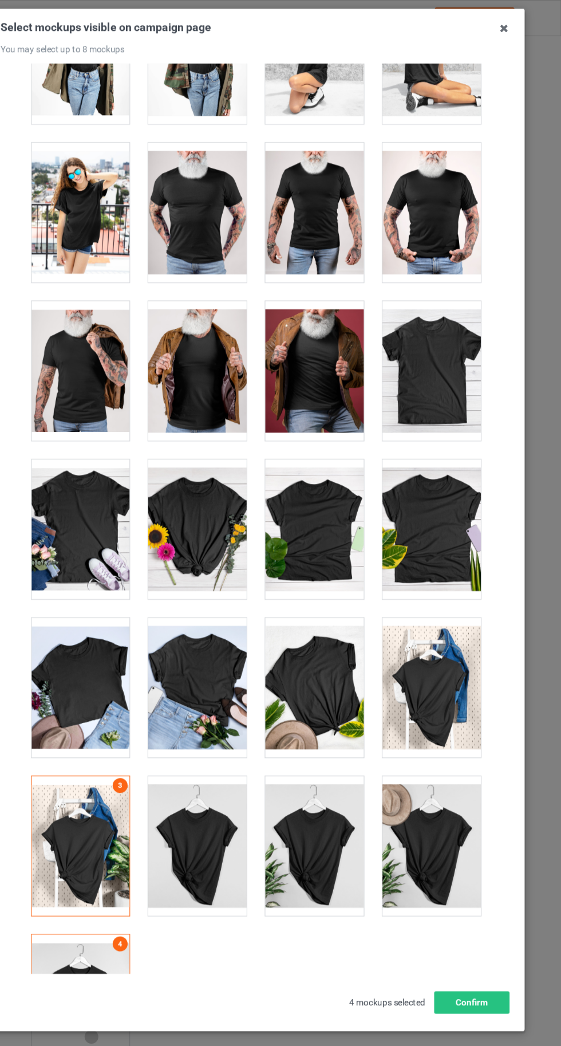
scroll to position [0, 0]
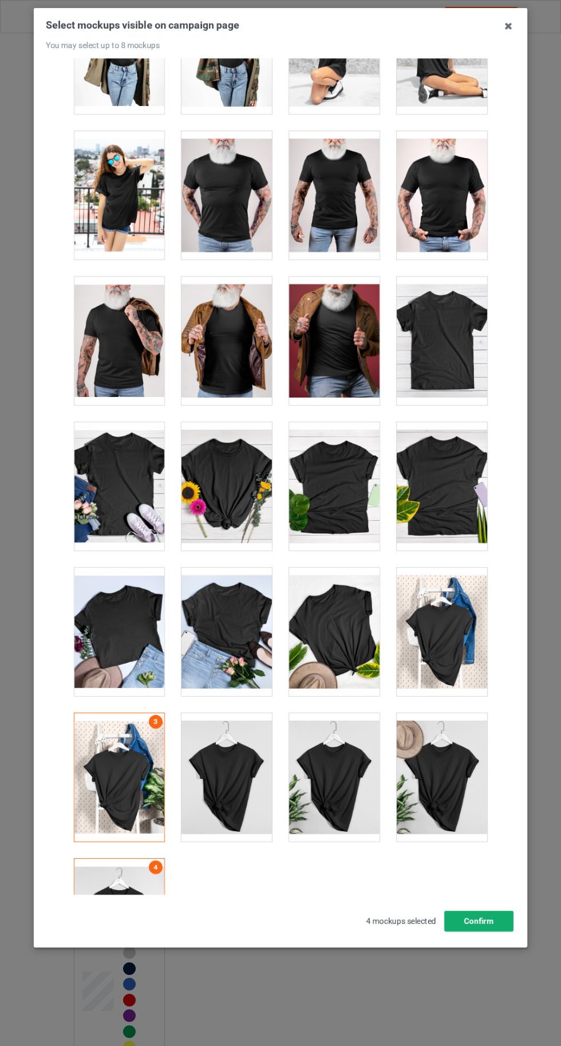
click at [503, 931] on button "Confirm" at bounding box center [478, 921] width 69 height 21
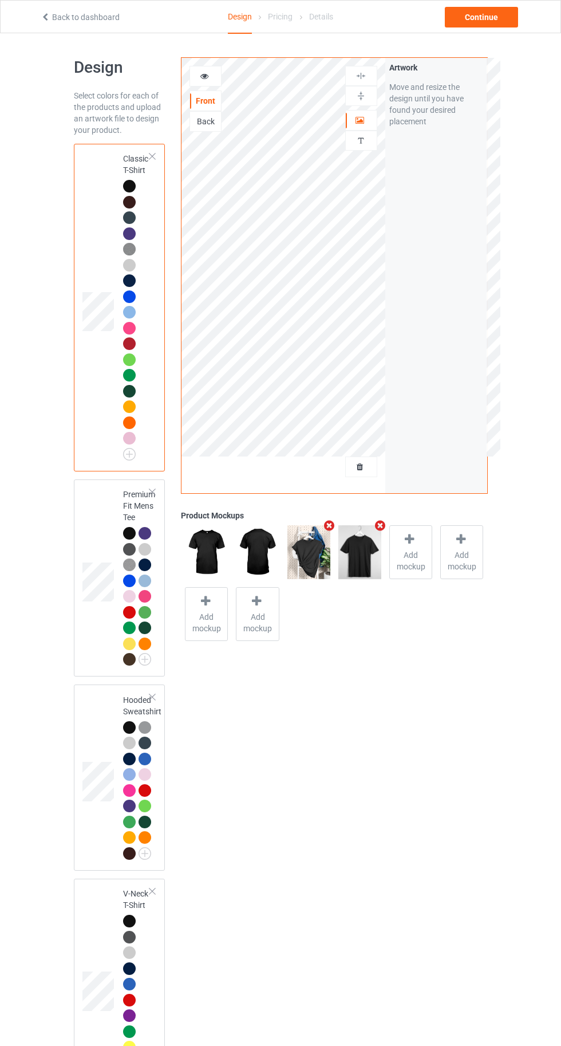
click at [129, 533] on div at bounding box center [129, 533] width 13 height 13
click at [308, 550] on span "Add mockup" at bounding box center [309, 560] width 42 height 23
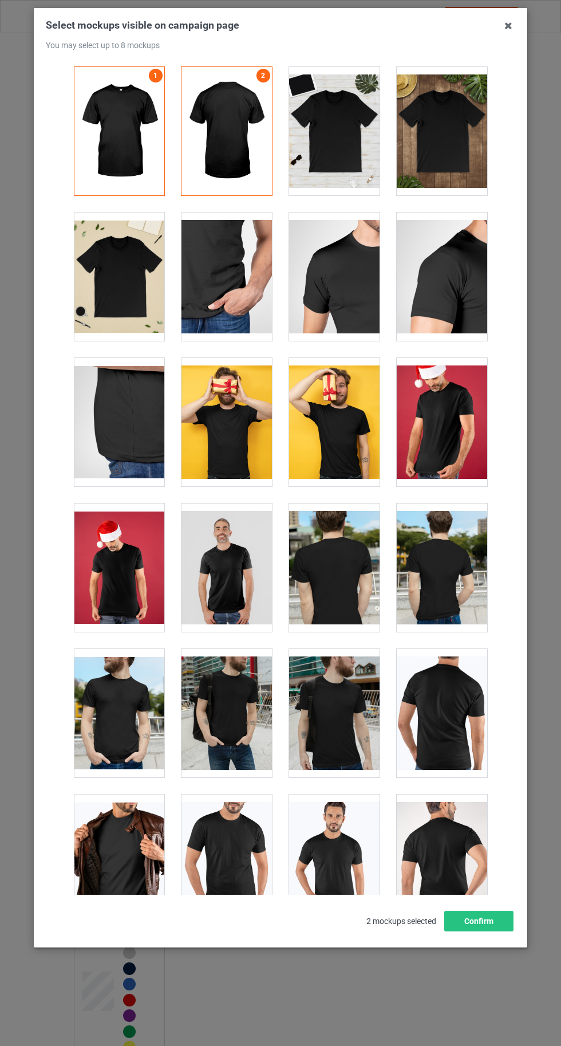
click at [113, 275] on div at bounding box center [119, 276] width 90 height 128
click at [508, 27] on icon at bounding box center [508, 26] width 18 height 18
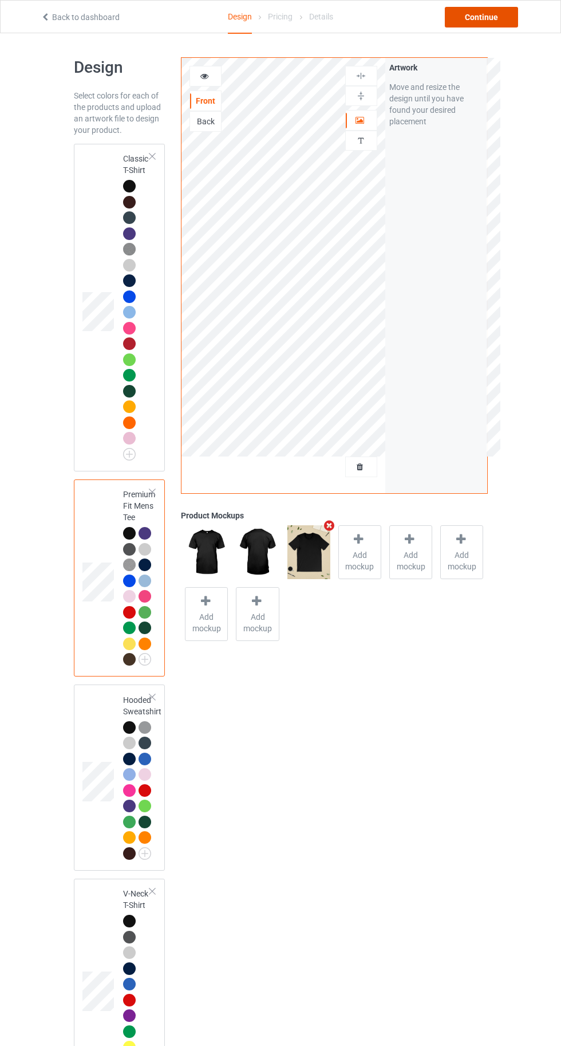
click at [496, 13] on div "Continue" at bounding box center [481, 17] width 73 height 21
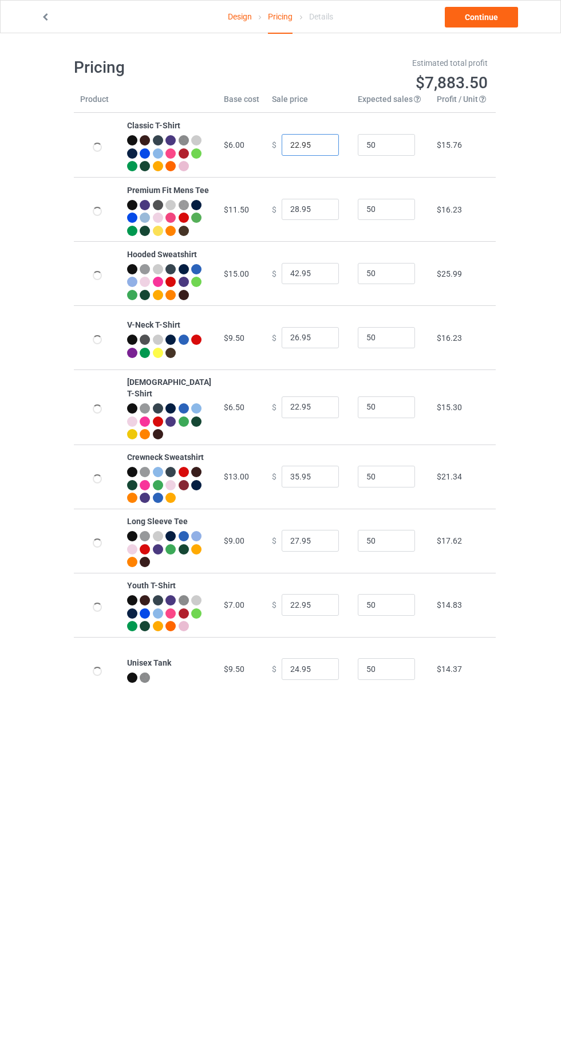
click at [282, 152] on input "22.95" at bounding box center [310, 145] width 57 height 22
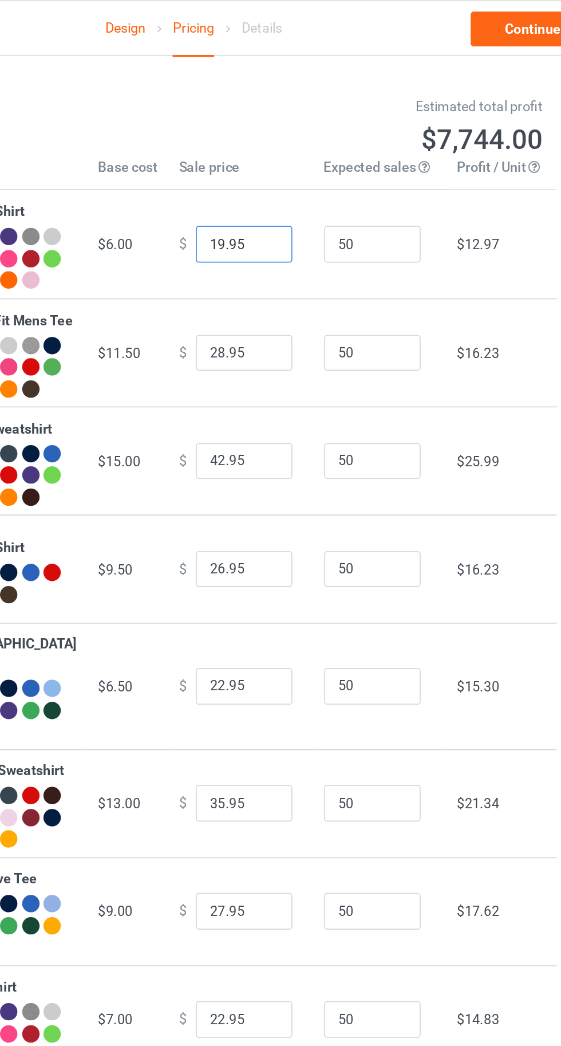
type input "19.95"
click at [286, 220] on input "28.95" at bounding box center [310, 210] width 57 height 22
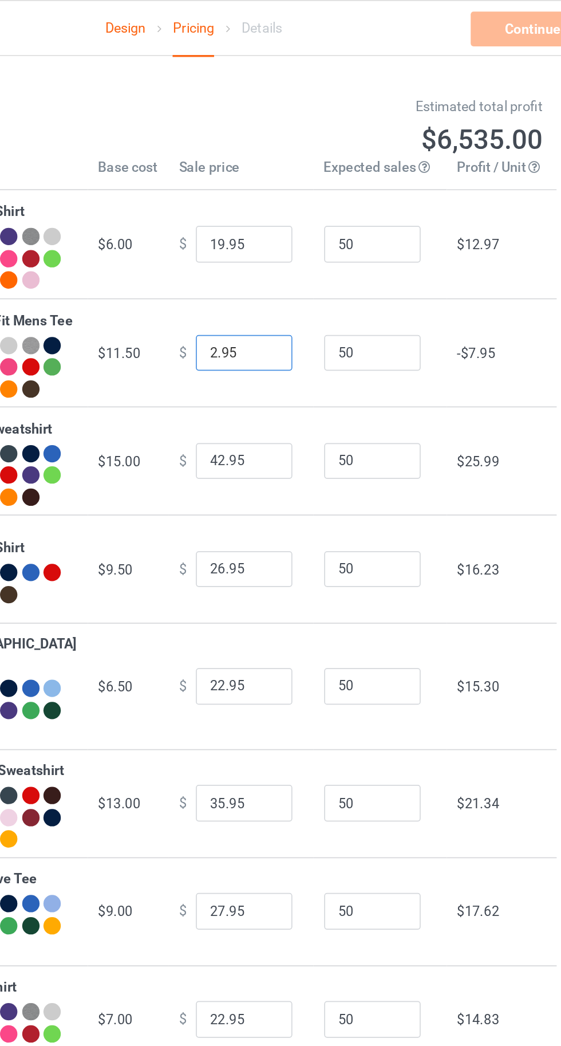
type input "21.95"
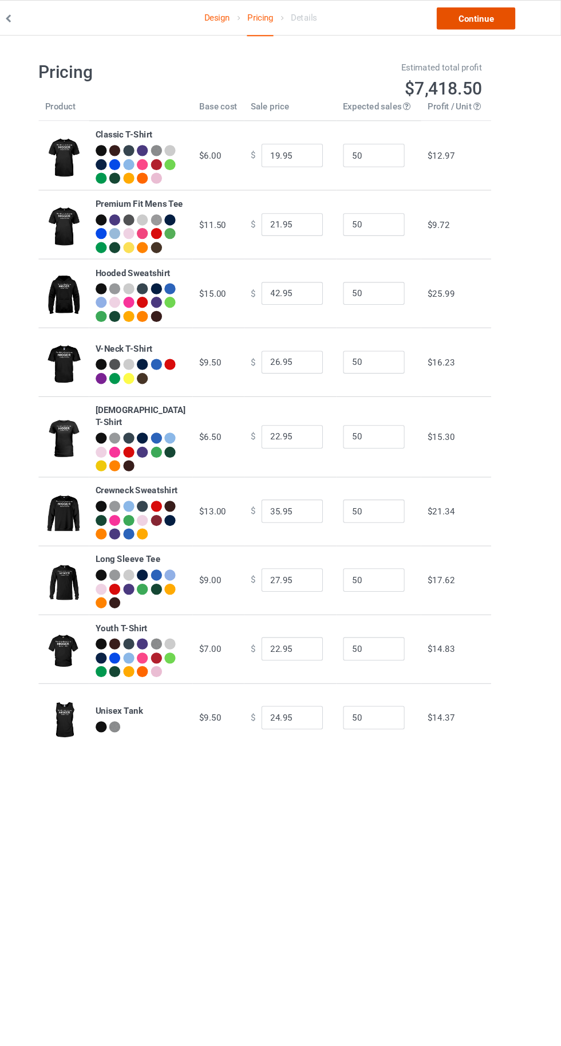
click at [488, 14] on link "Continue" at bounding box center [481, 17] width 73 height 21
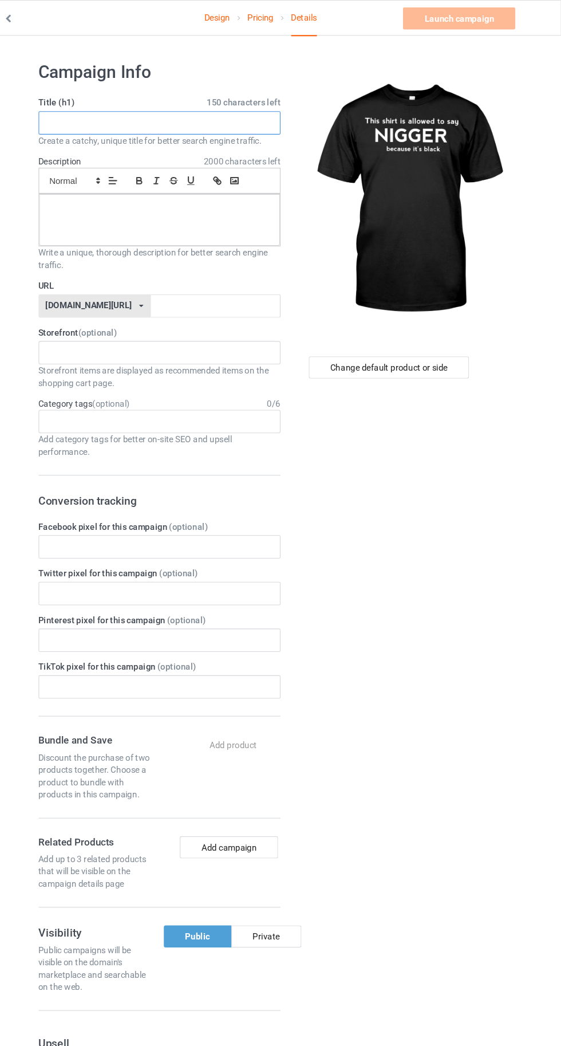
paste input "because it's black"
type input "because it's black"
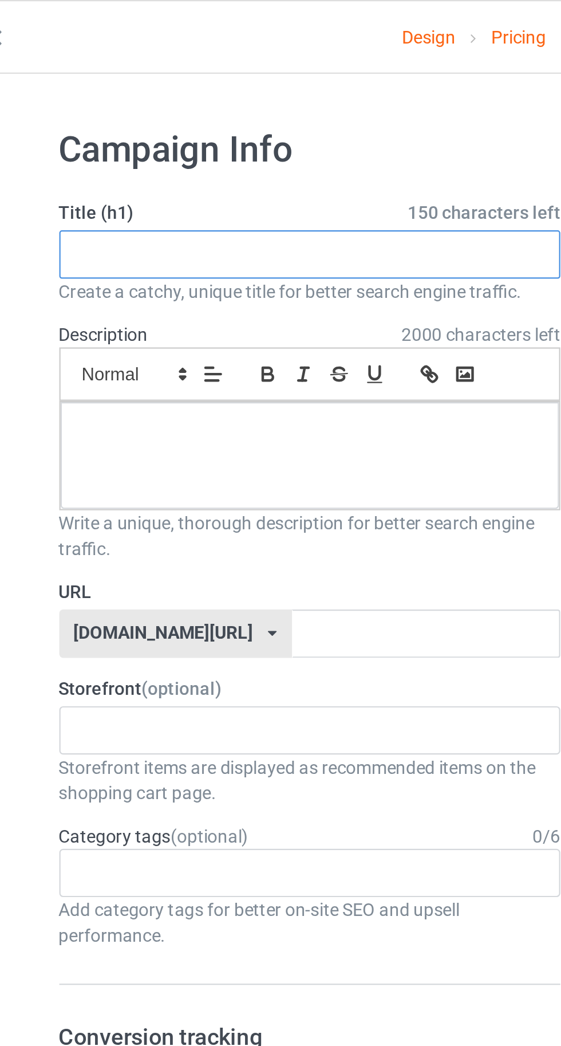
paste input "This shirt is allowed to say NIGGER because it's black"
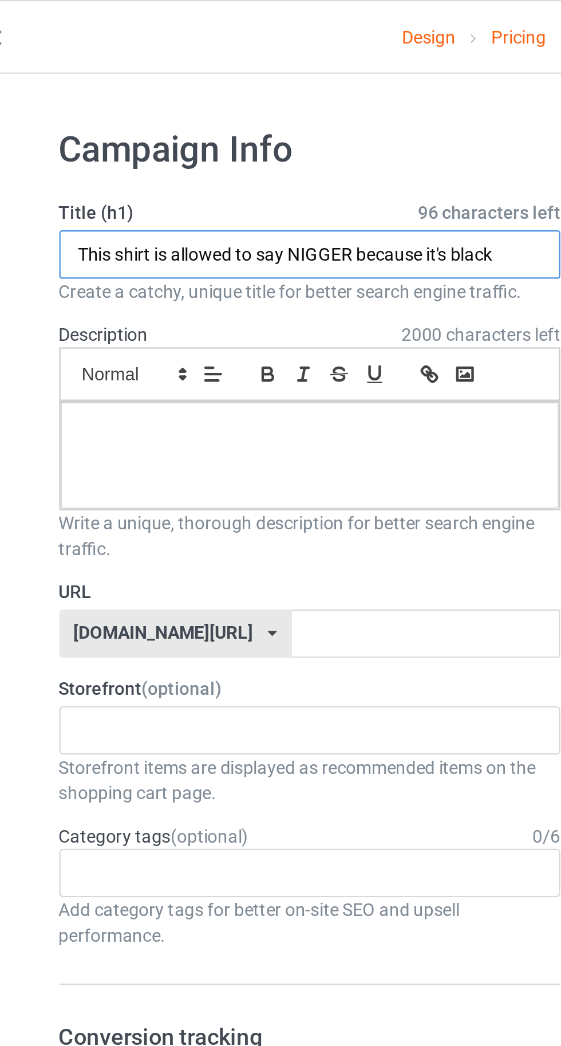
type input "This shirt is allowed to say NIGGER because it's black"
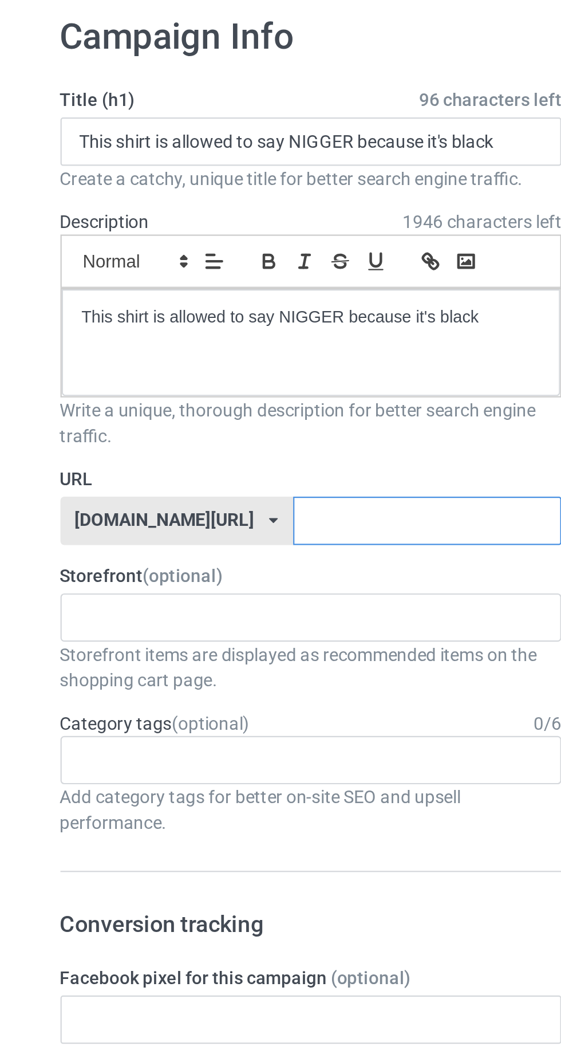
click at [254, 286] on input "text" at bounding box center [239, 285] width 121 height 22
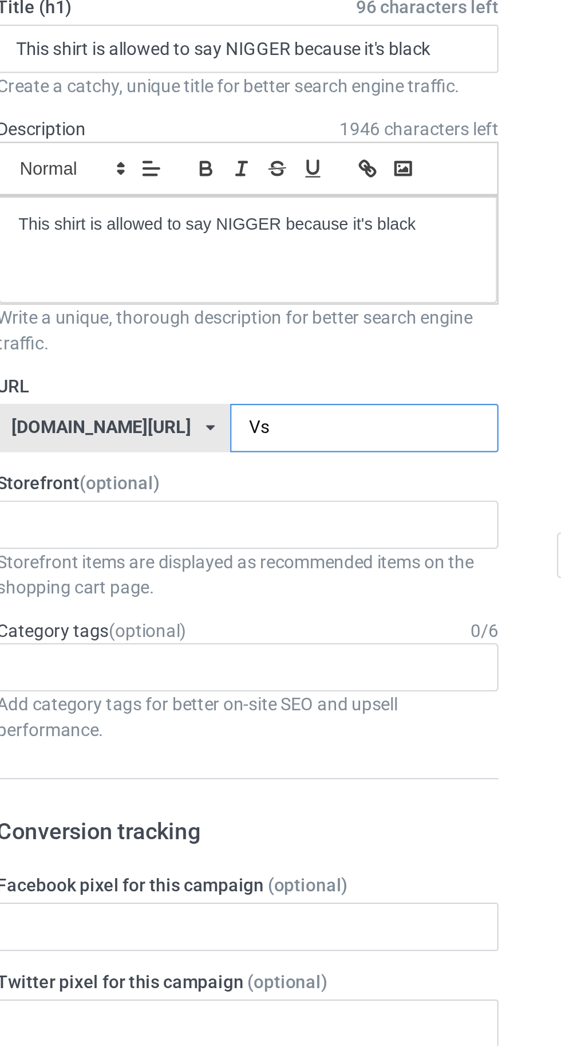
type input "Vsb"
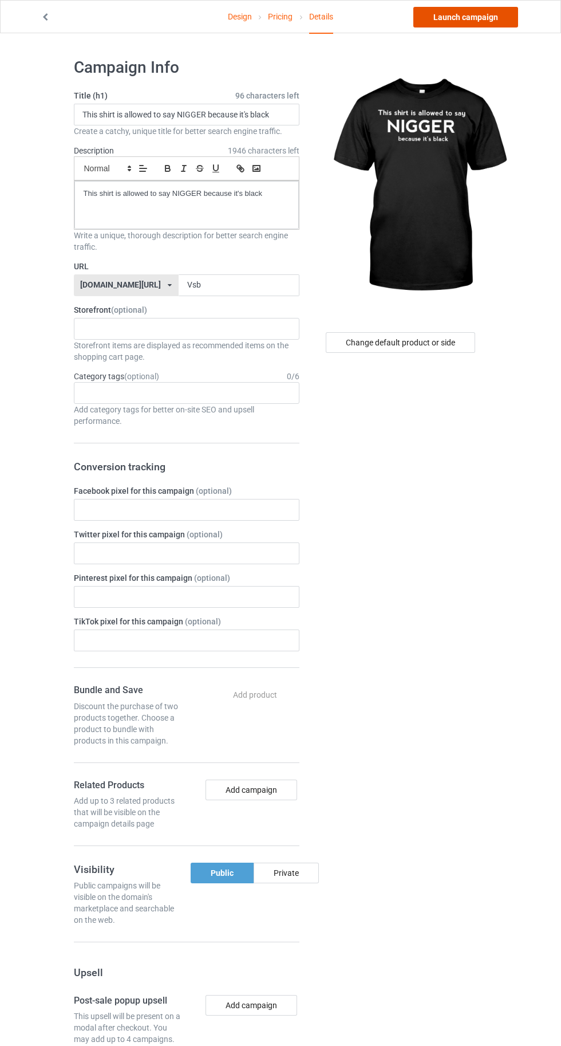
click at [456, 17] on link "Launch campaign" at bounding box center [465, 17] width 105 height 21
